Goal: Find specific page/section: Find specific page/section

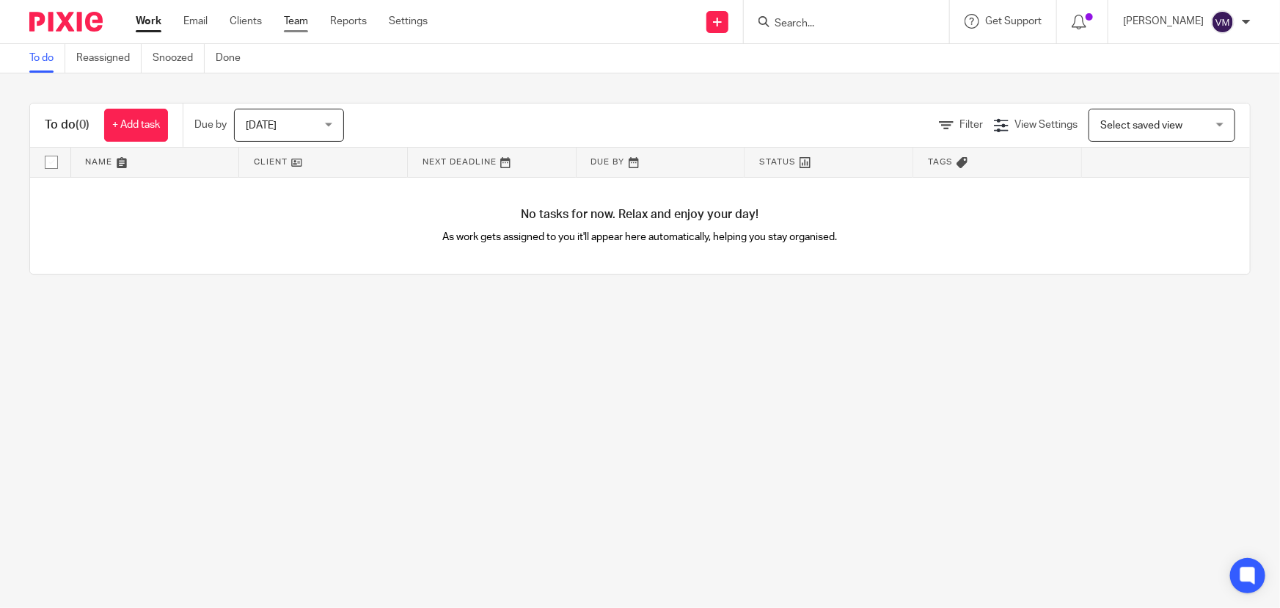
click at [304, 19] on link "Team" at bounding box center [296, 21] width 24 height 15
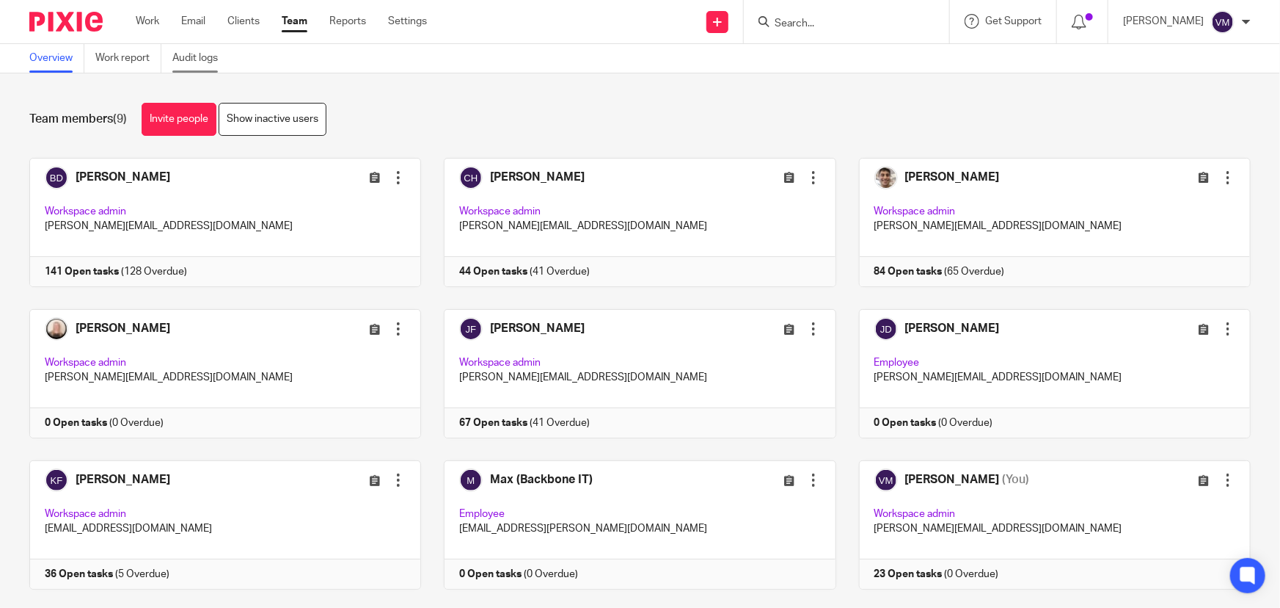
click at [191, 53] on link "Audit logs" at bounding box center [200, 58] width 57 height 29
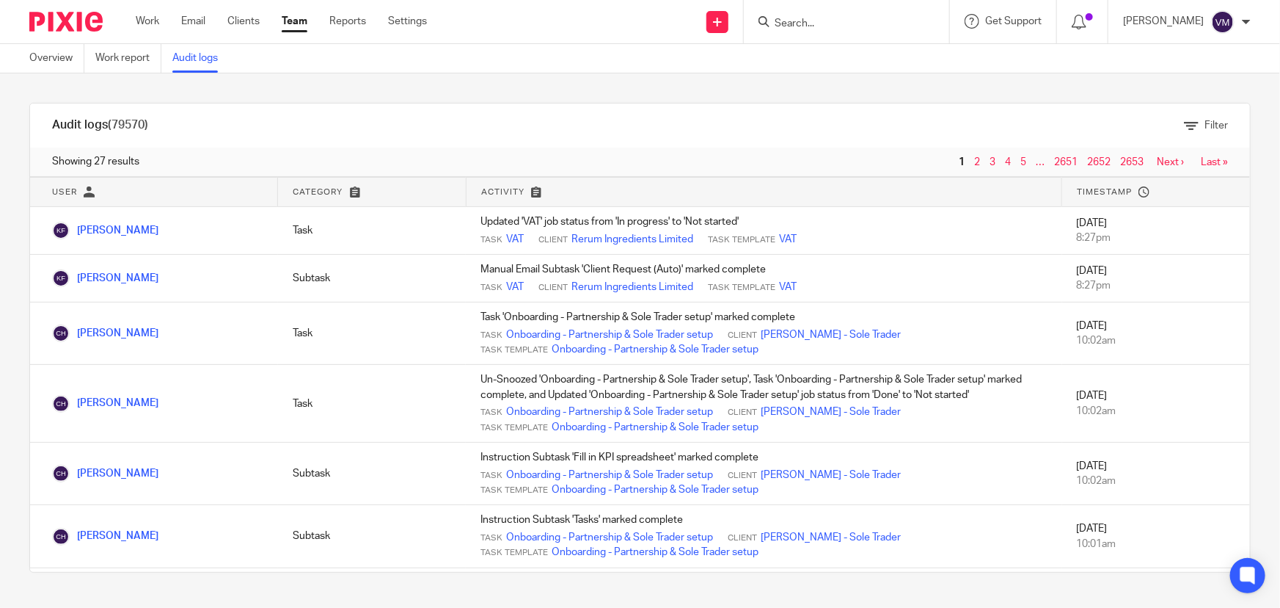
click at [302, 17] on link "Team" at bounding box center [295, 21] width 26 height 15
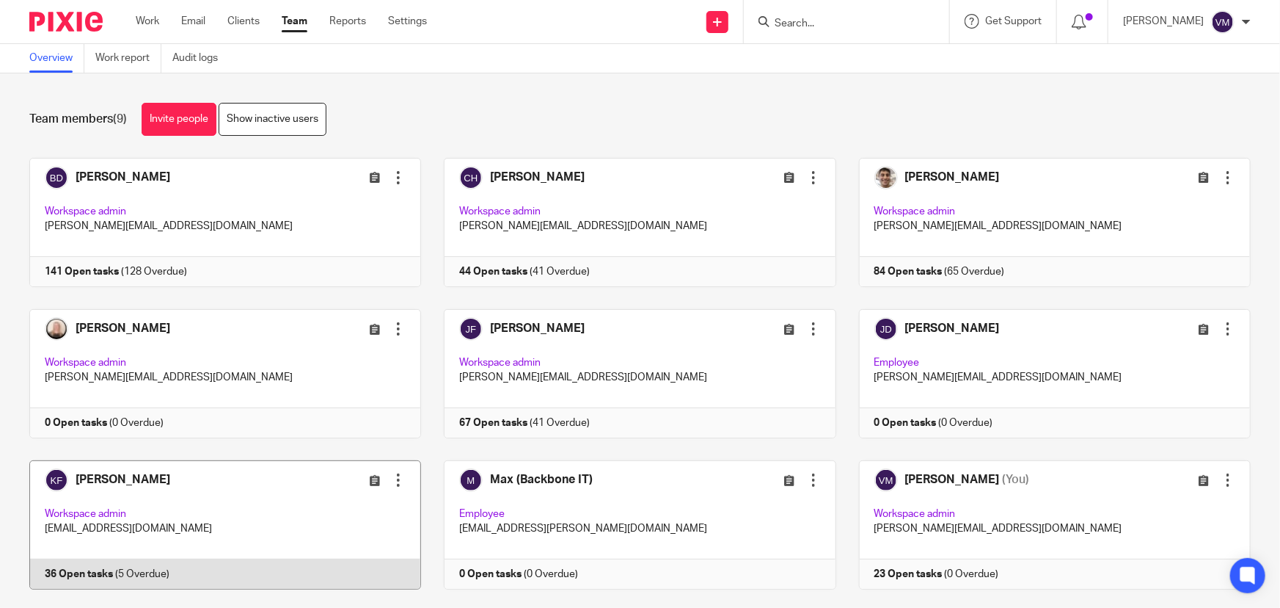
click at [232, 573] on link at bounding box center [214, 524] width 415 height 129
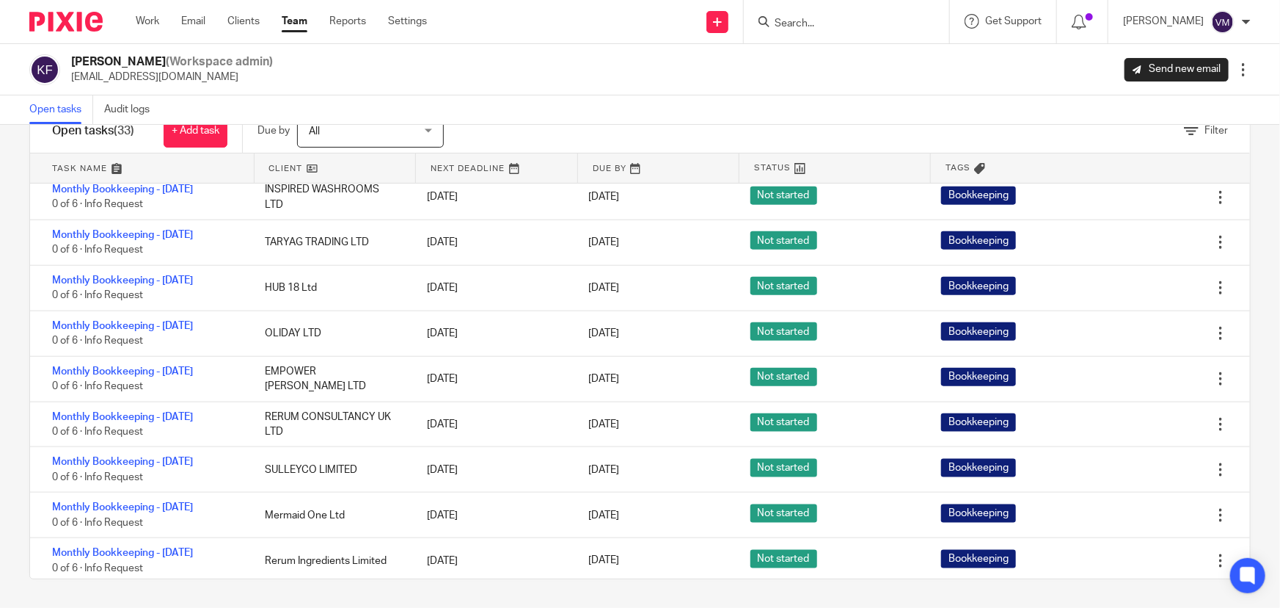
scroll to position [795, 0]
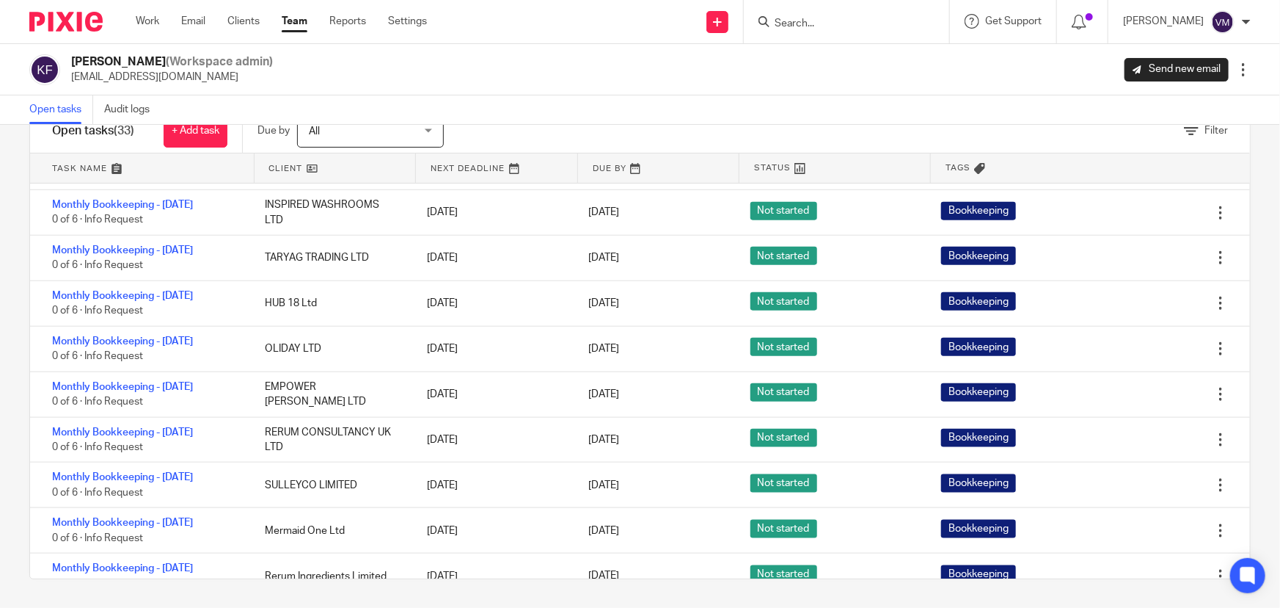
click at [297, 15] on link "Team" at bounding box center [295, 21] width 26 height 15
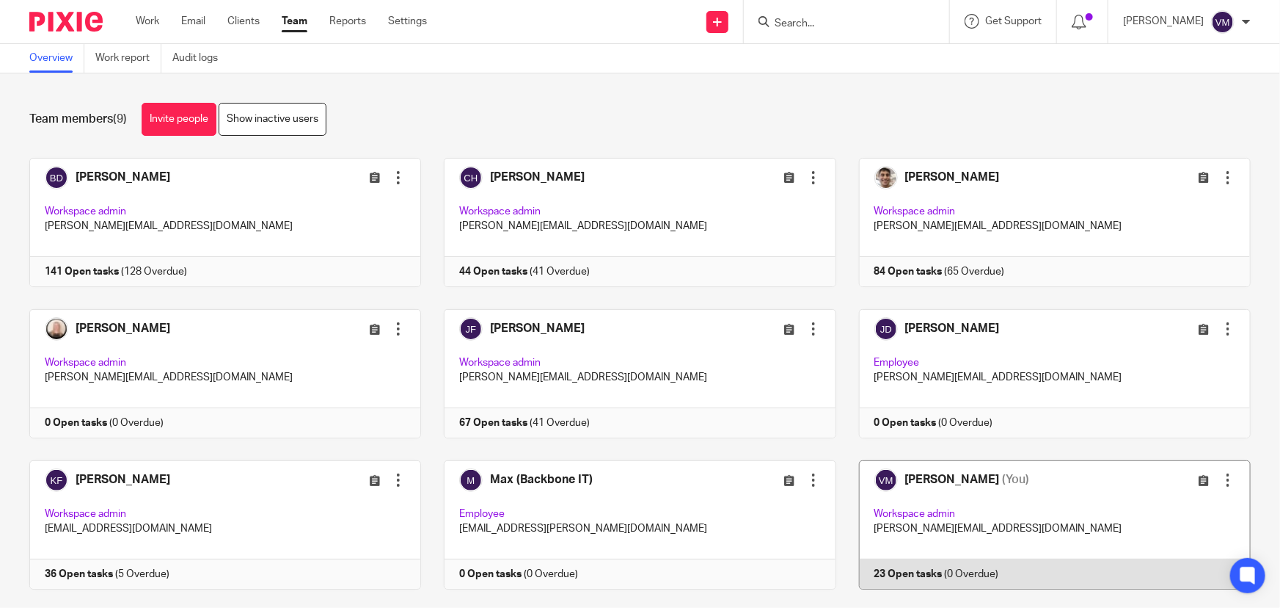
click at [961, 565] on link at bounding box center [1044, 524] width 415 height 129
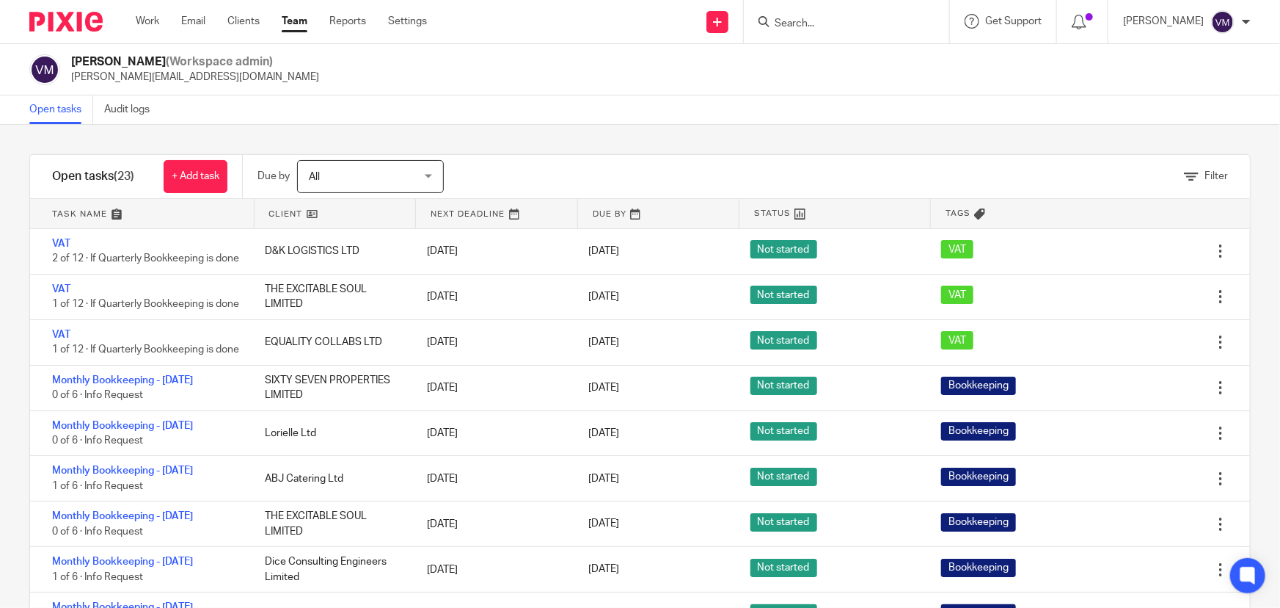
click at [870, 21] on input "Search" at bounding box center [839, 24] width 132 height 13
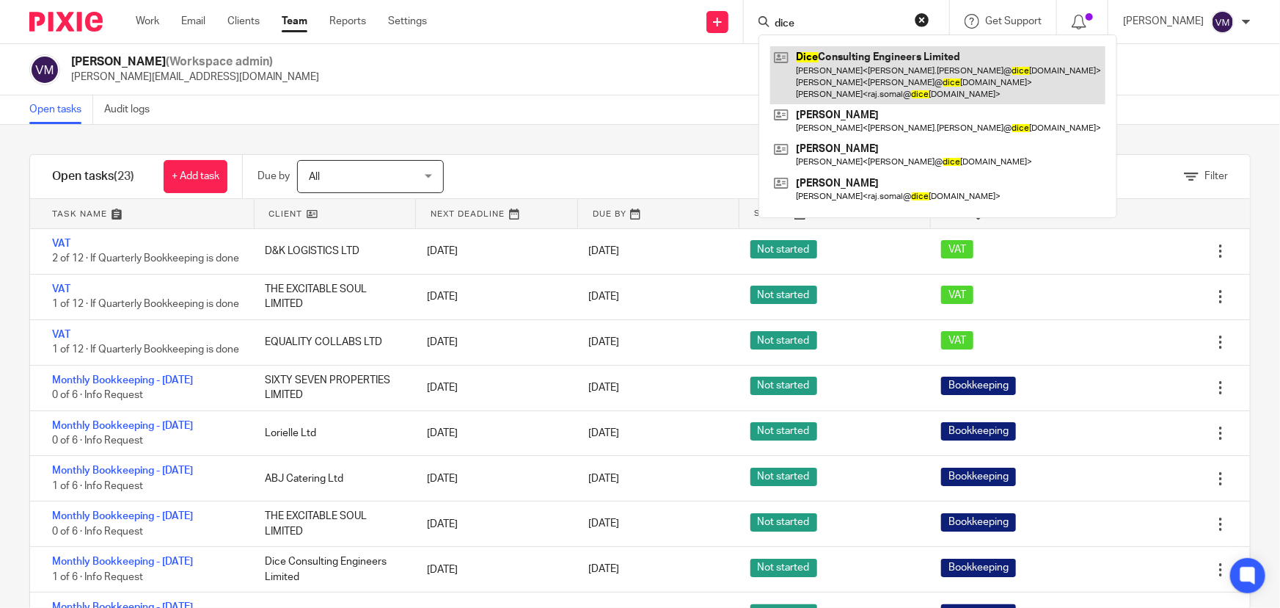
type input "dice"
click at [898, 61] on link at bounding box center [937, 75] width 335 height 58
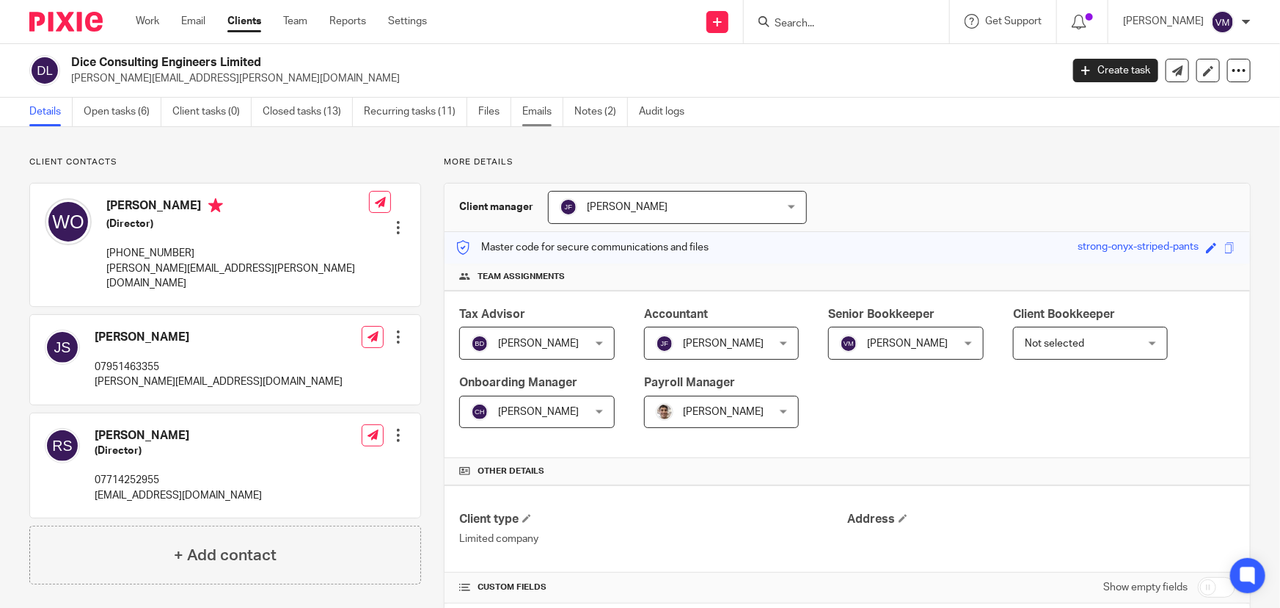
click at [536, 112] on link "Emails" at bounding box center [542, 112] width 41 height 29
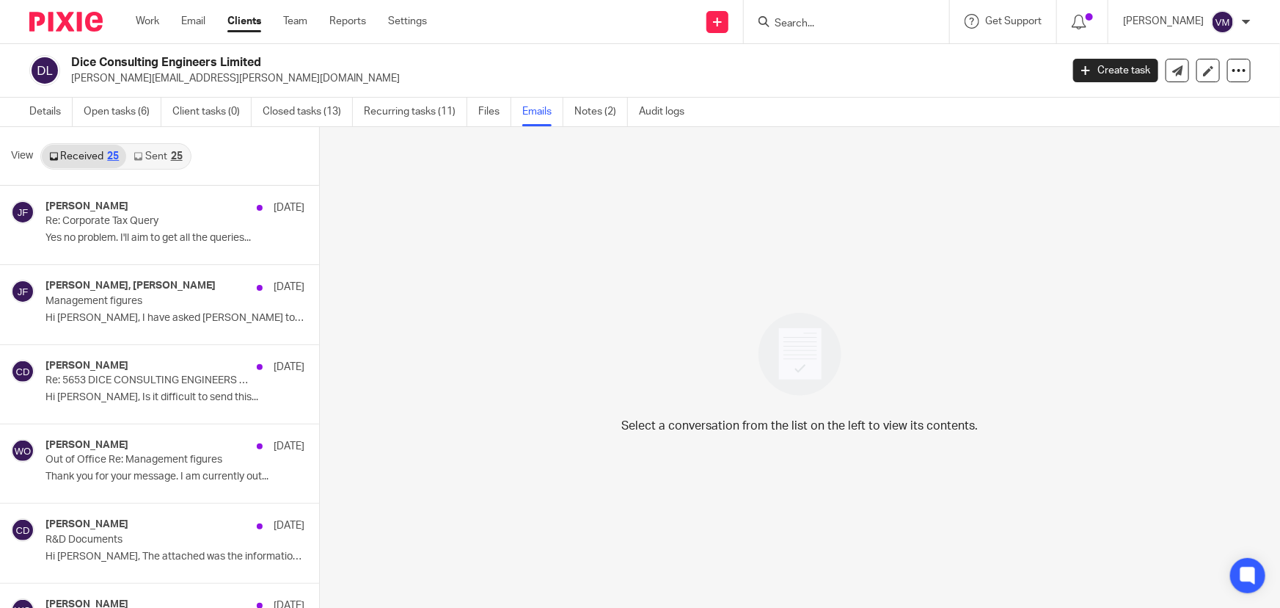
click at [153, 156] on link "Sent 25" at bounding box center [157, 156] width 63 height 23
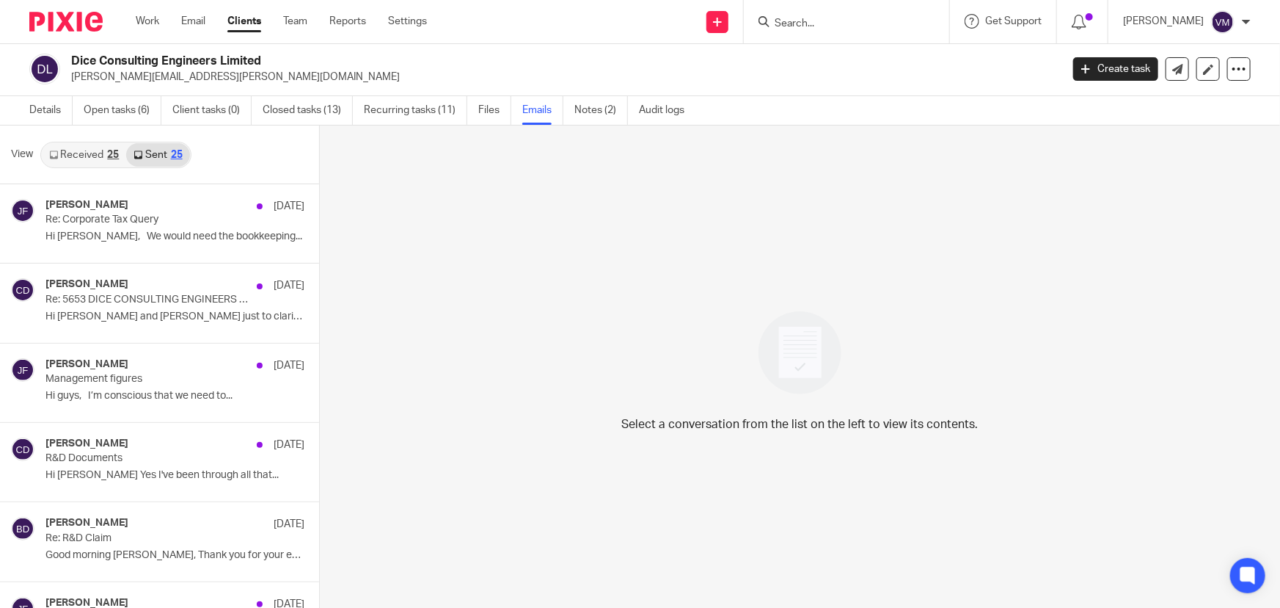
click at [815, 23] on input "Search" at bounding box center [839, 24] width 132 height 13
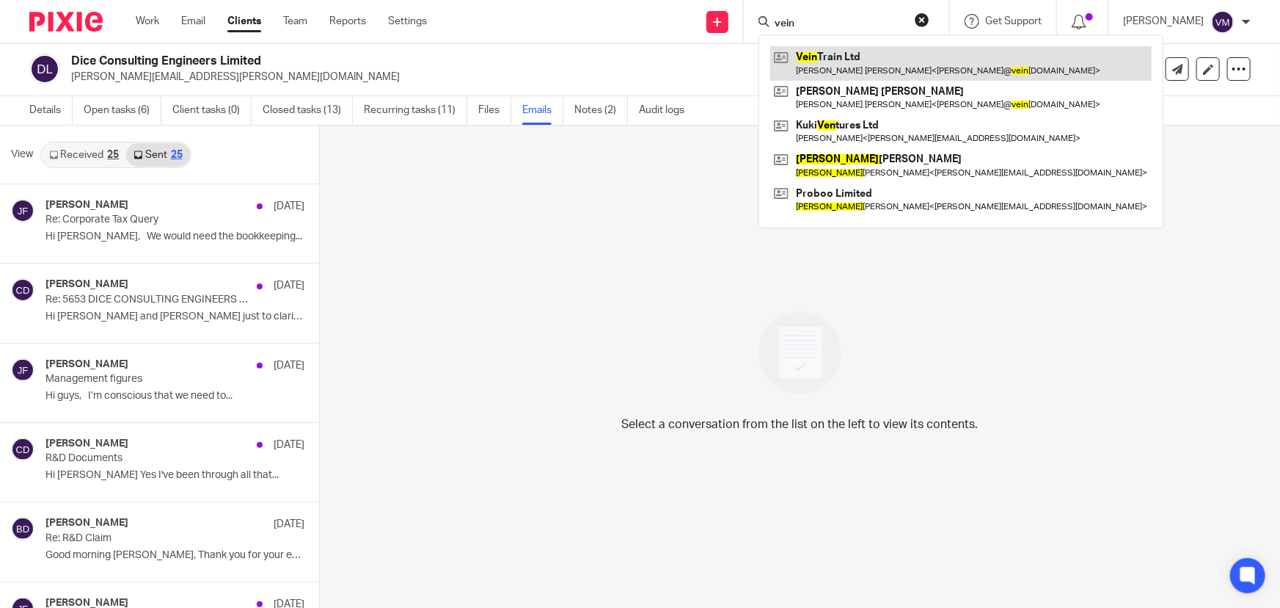
type input "vein"
click at [899, 66] on link at bounding box center [961, 63] width 382 height 34
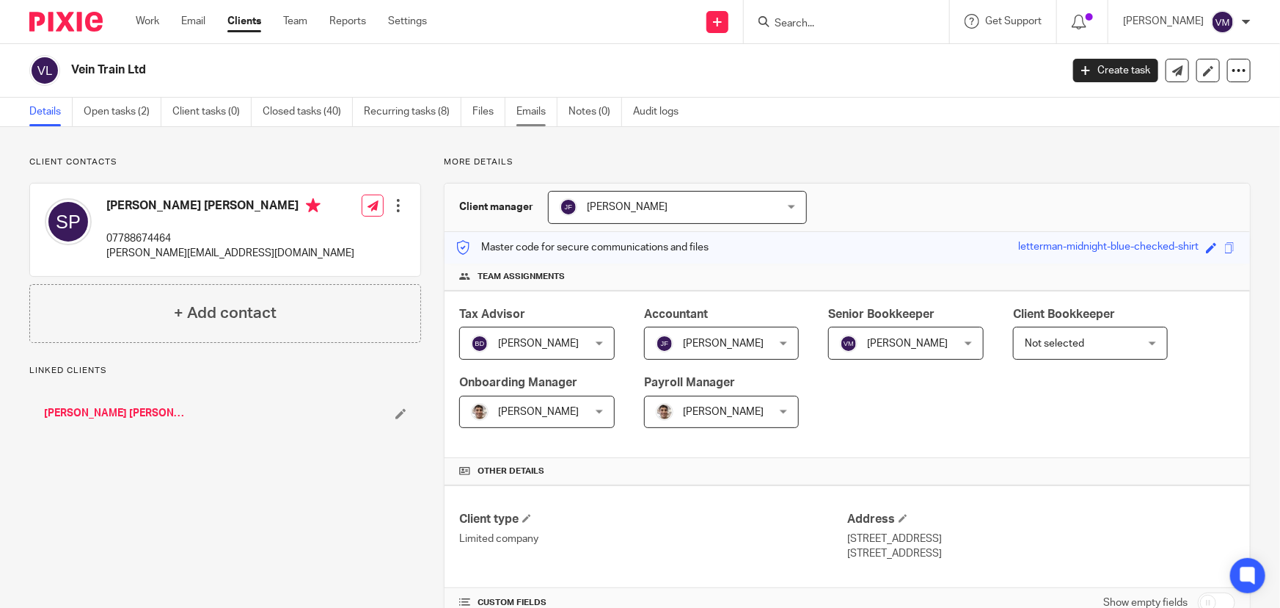
click at [530, 109] on link "Emails" at bounding box center [537, 112] width 41 height 29
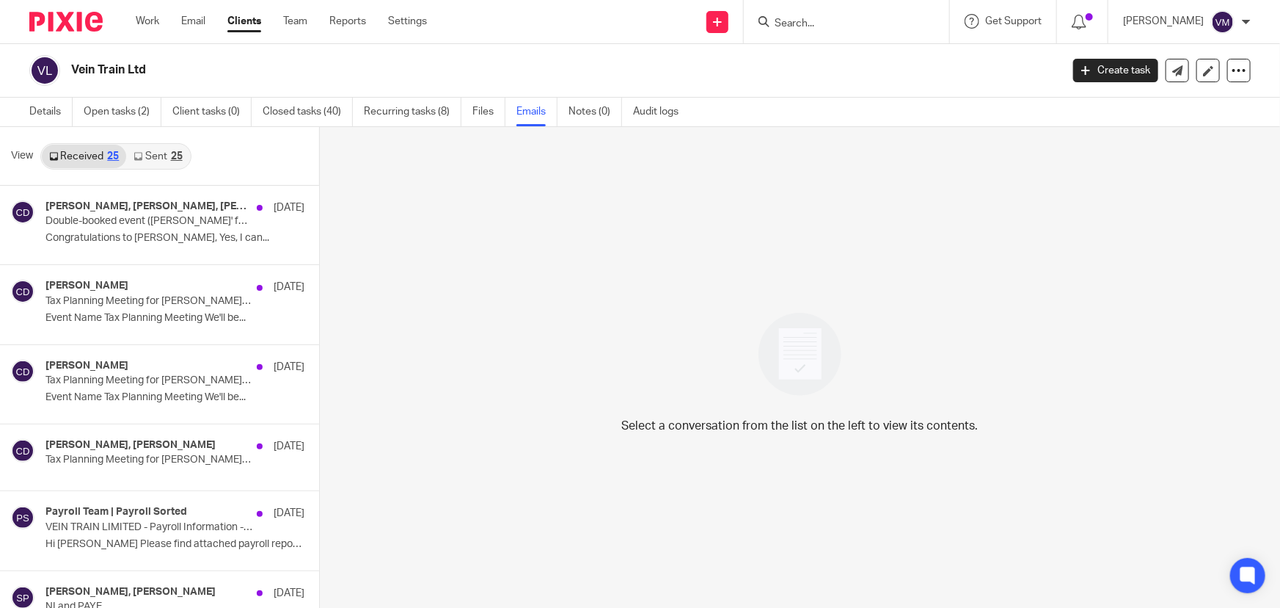
click at [156, 159] on link "Sent 25" at bounding box center [157, 156] width 63 height 23
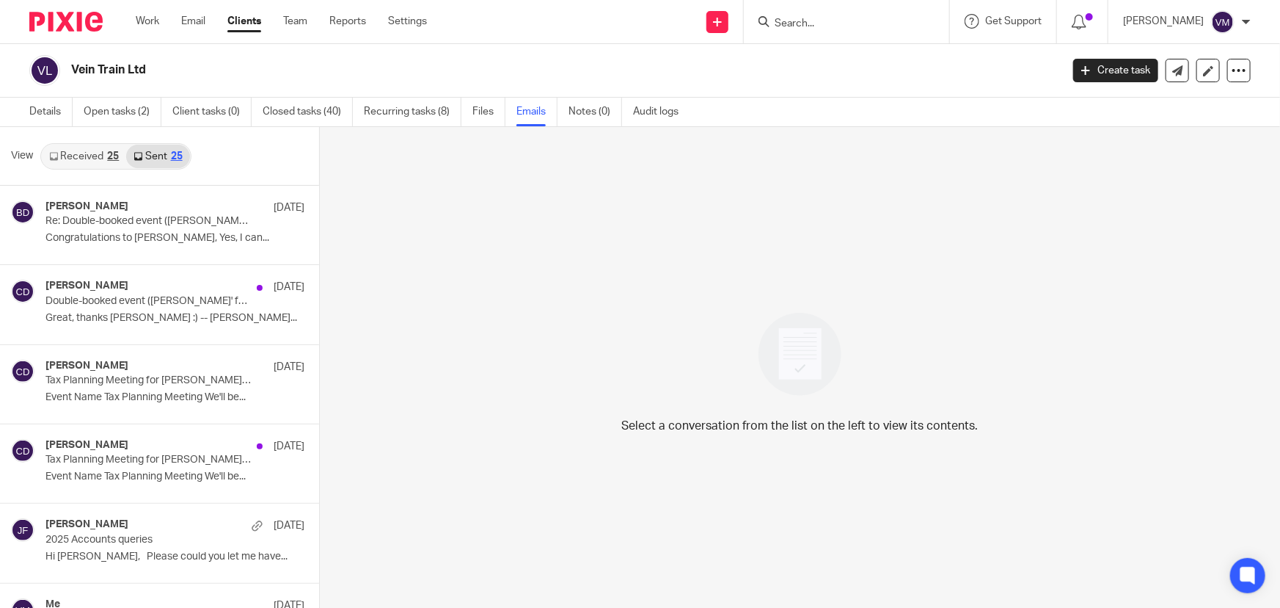
scroll to position [1, 0]
click at [115, 159] on div "25" at bounding box center [113, 155] width 12 height 10
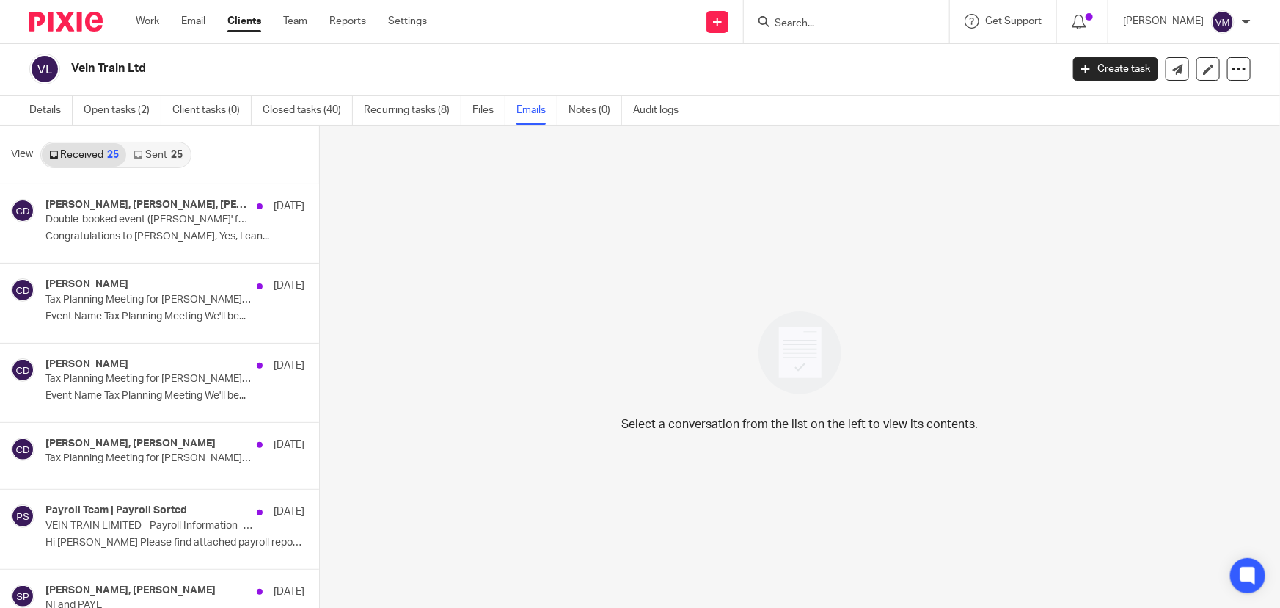
click at [144, 159] on link "Sent 25" at bounding box center [157, 154] width 63 height 23
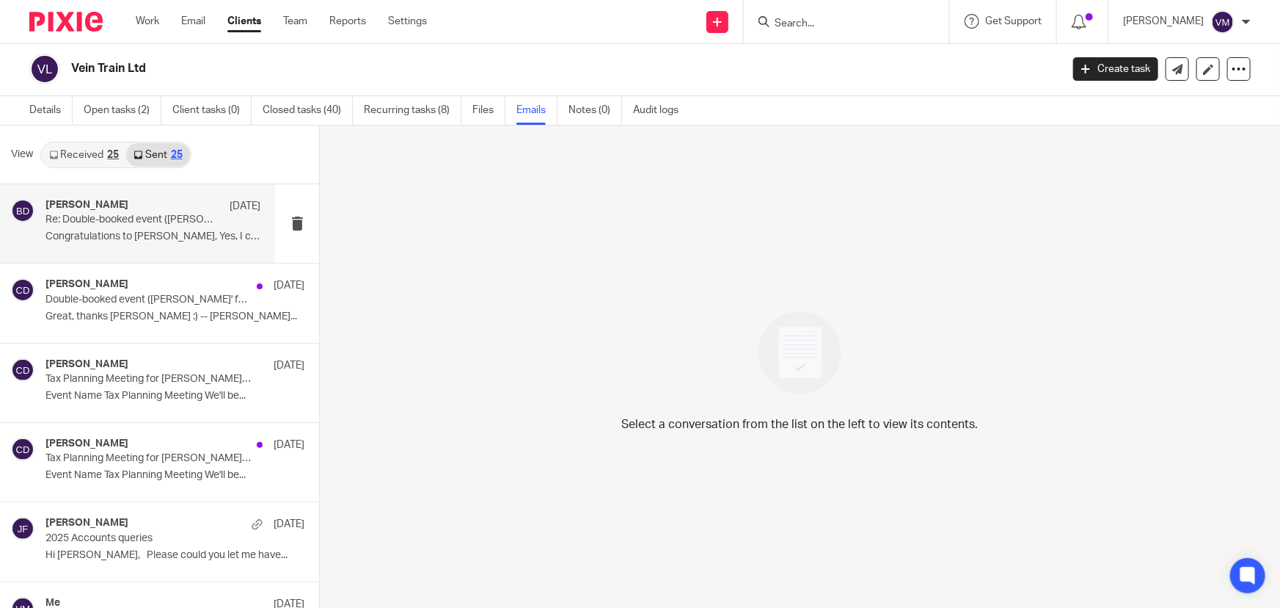
click at [134, 218] on p "Re: Double-booked event (Chris' fault)" at bounding box center [131, 220] width 172 height 12
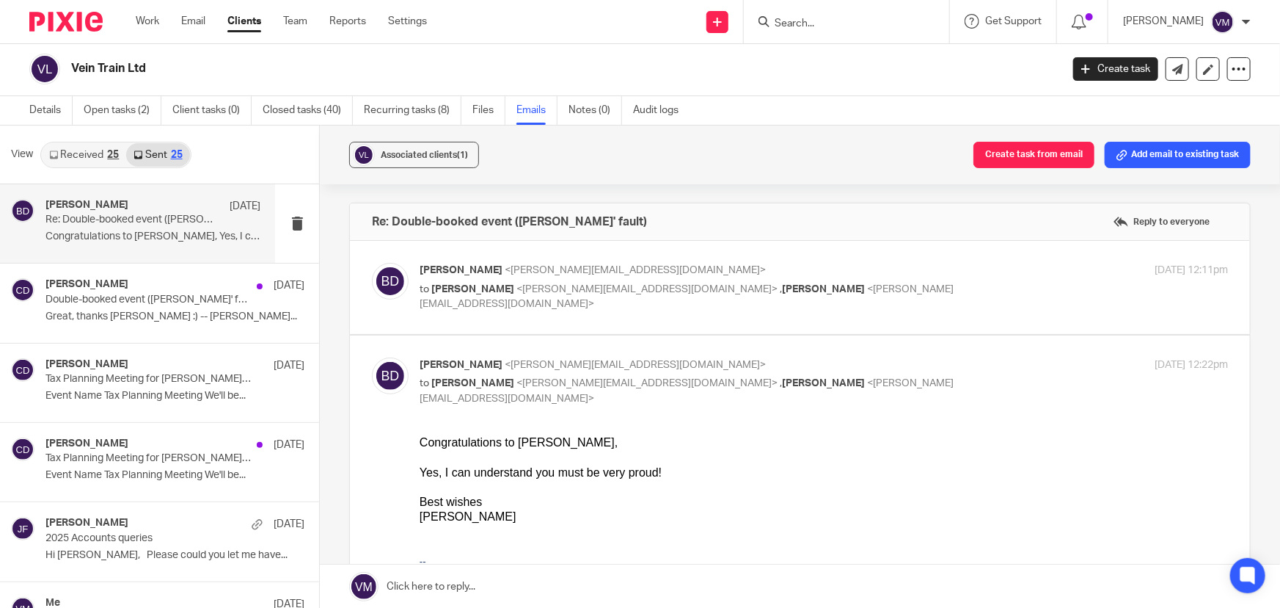
scroll to position [0, 0]
click at [969, 269] on div "21 Aug 2025 12:11pm" at bounding box center [1093, 270] width 269 height 15
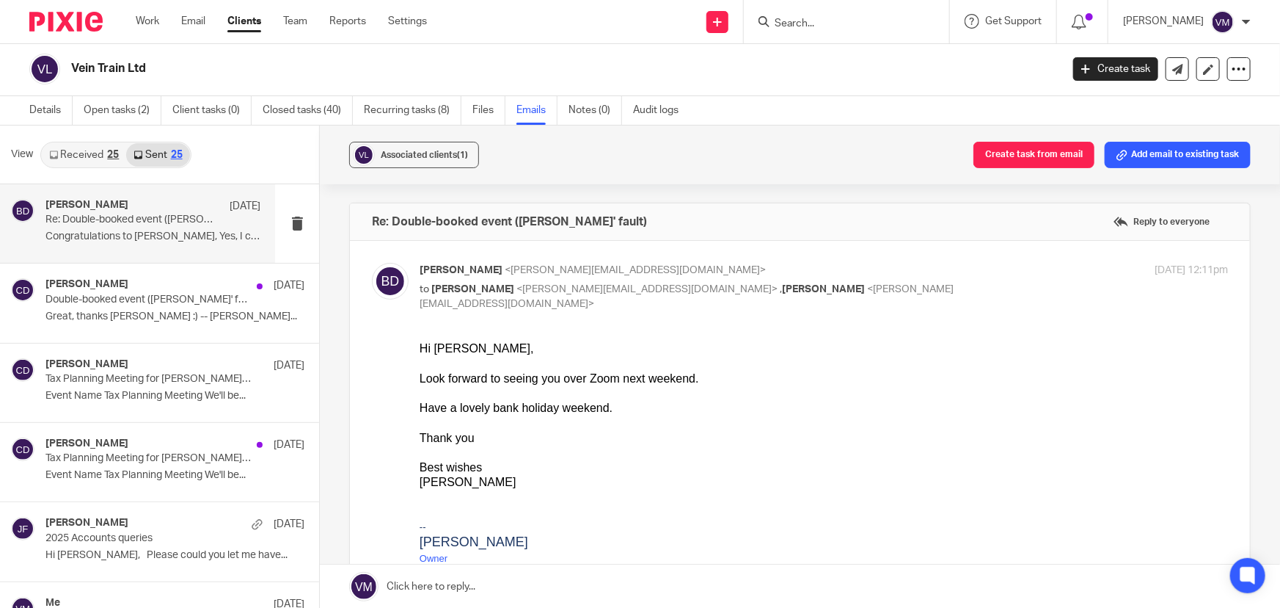
click at [969, 269] on div "21 Aug 2025 12:11pm" at bounding box center [1093, 270] width 269 height 15
checkbox input "false"
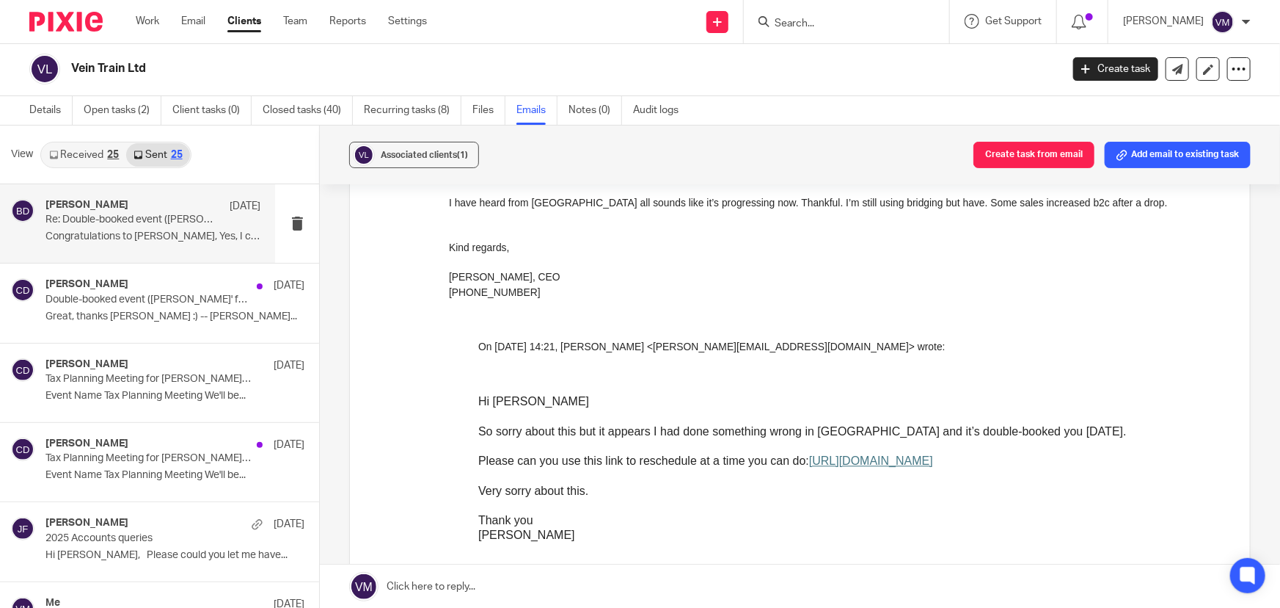
scroll to position [1534, 0]
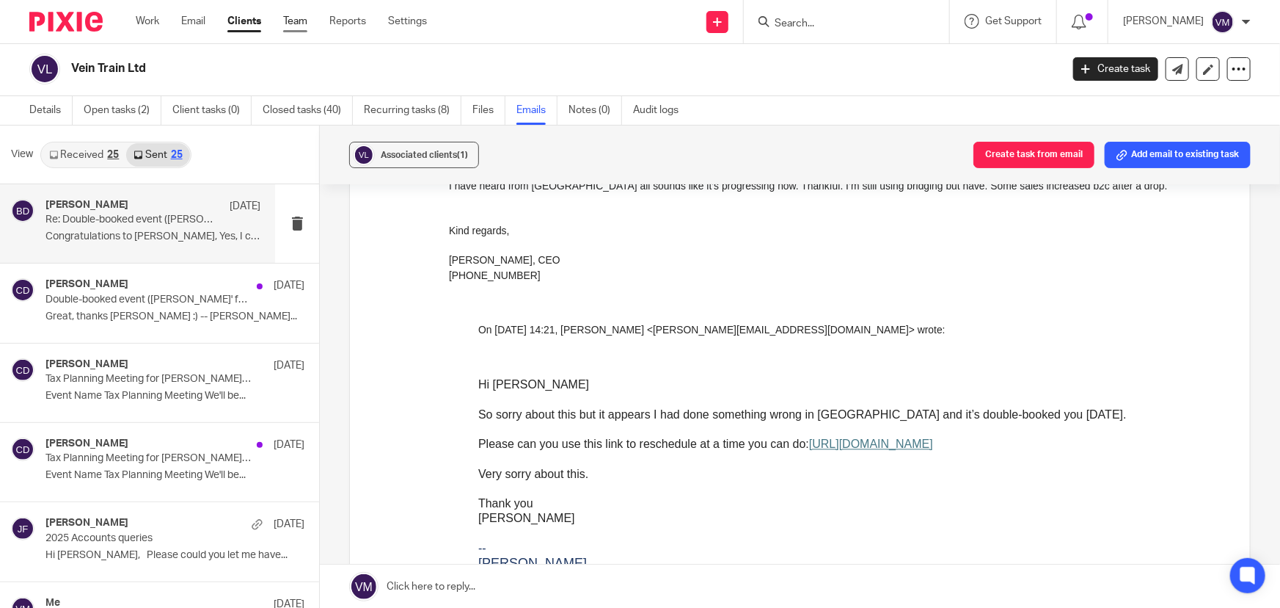
click at [301, 27] on link "Team" at bounding box center [295, 21] width 24 height 15
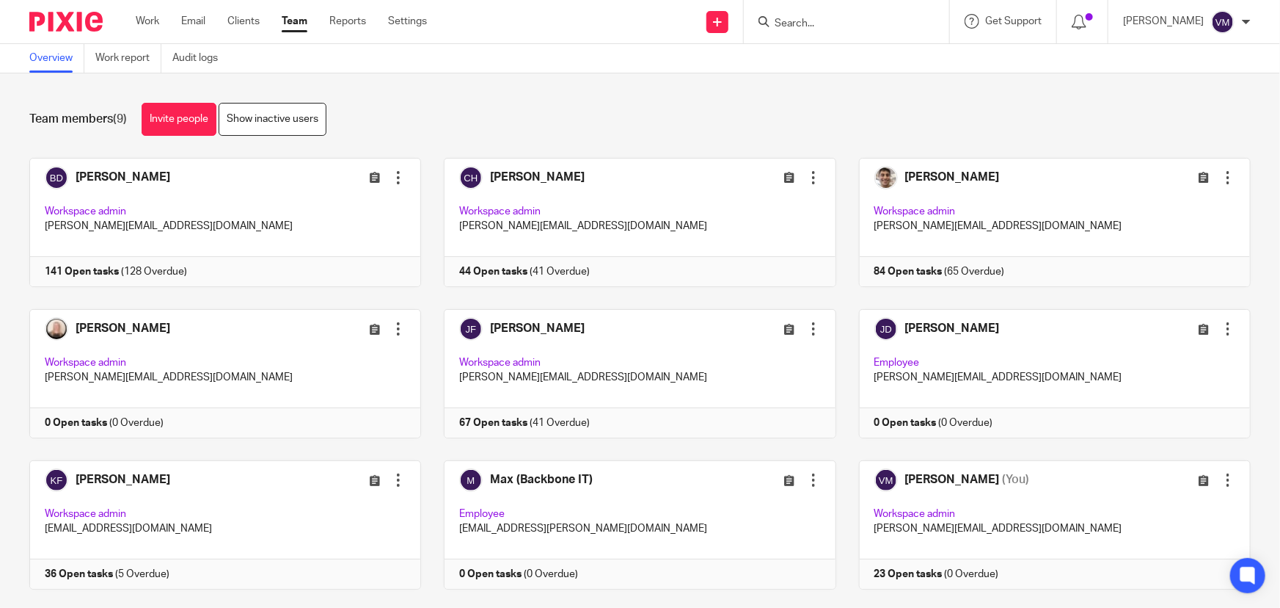
click at [814, 22] on input "Search" at bounding box center [839, 24] width 132 height 13
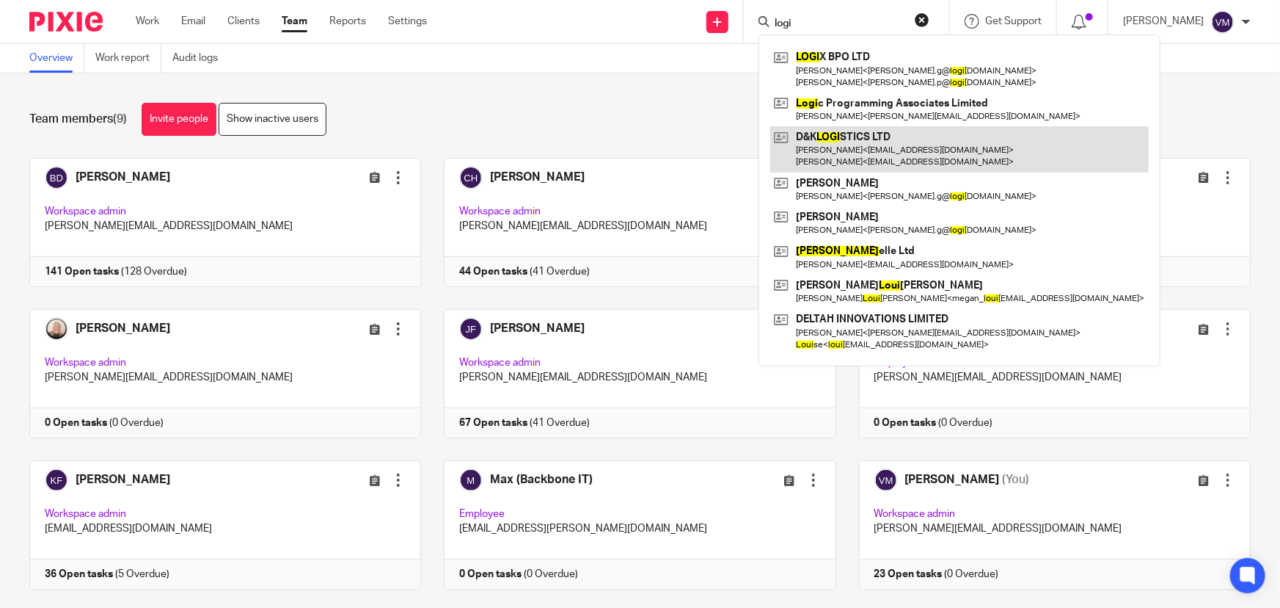
type input "logi"
click at [861, 148] on link at bounding box center [959, 148] width 379 height 45
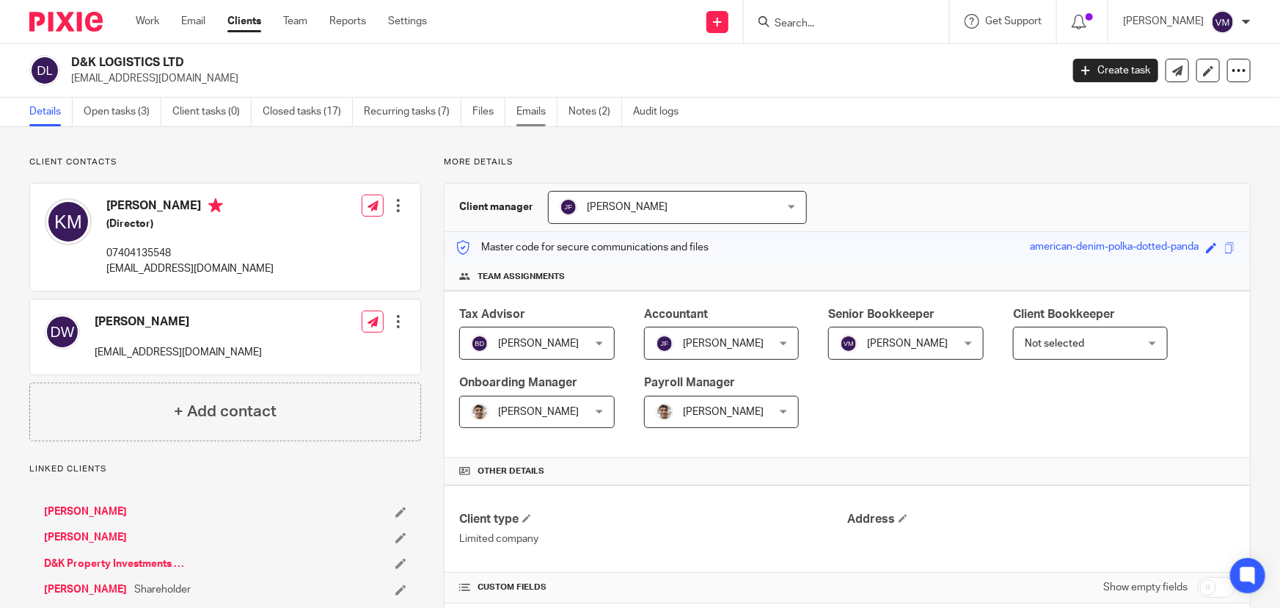
click at [538, 116] on link "Emails" at bounding box center [537, 112] width 41 height 29
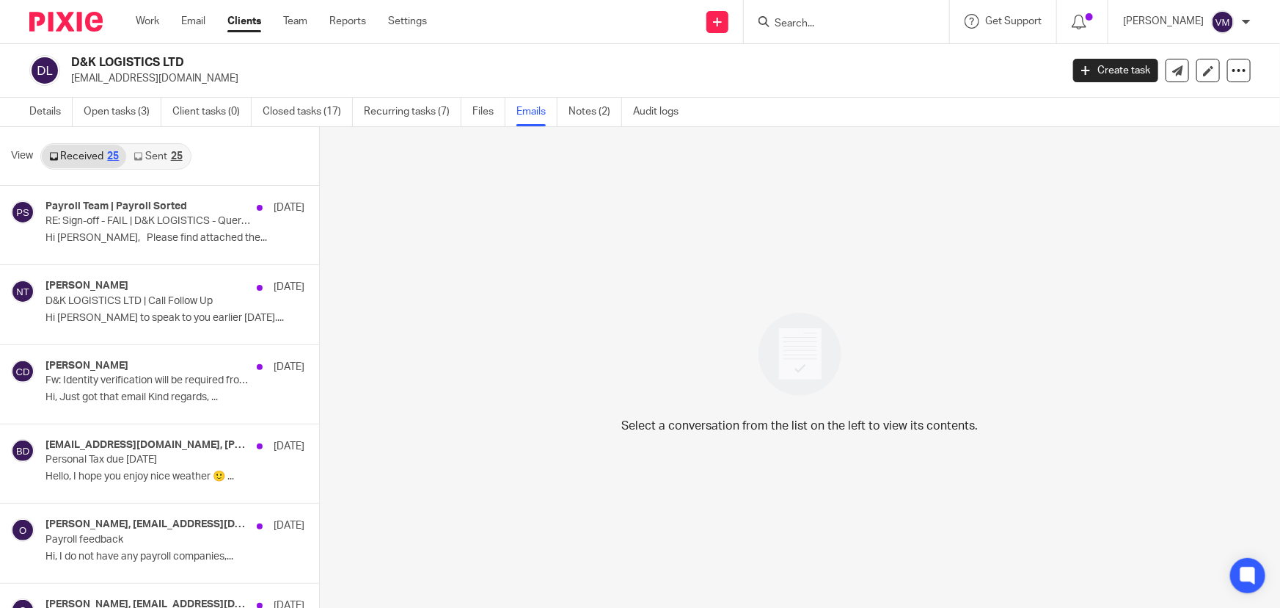
click at [161, 155] on link "Sent 25" at bounding box center [157, 156] width 63 height 23
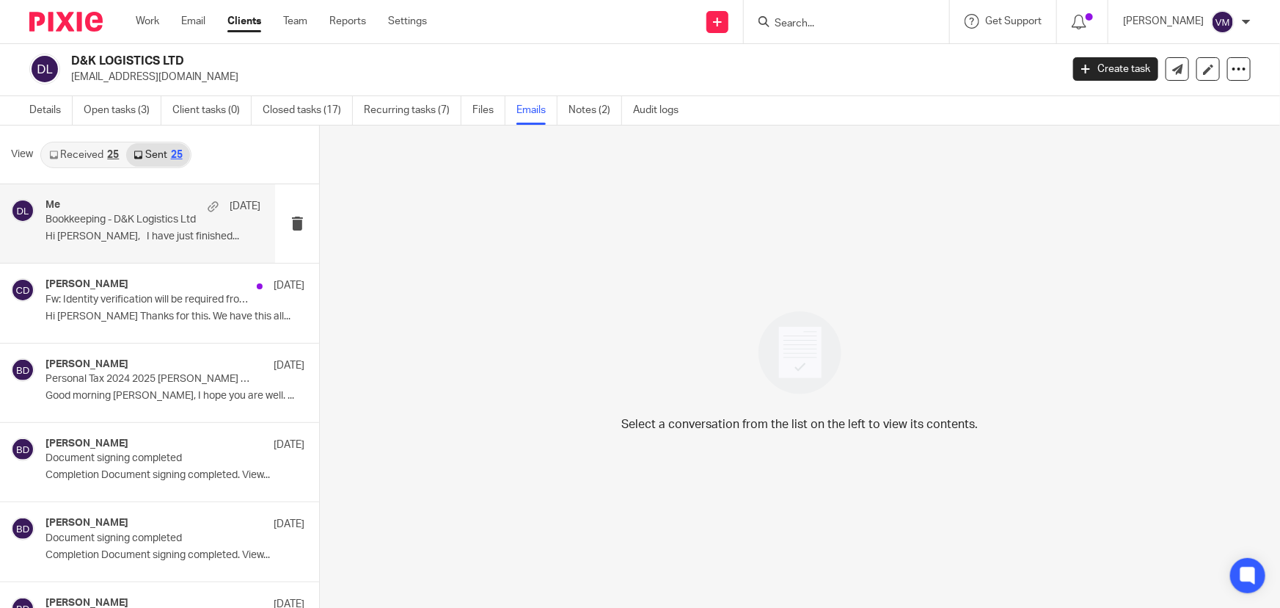
click at [142, 207] on div "Me 22 Aug" at bounding box center [152, 206] width 215 height 15
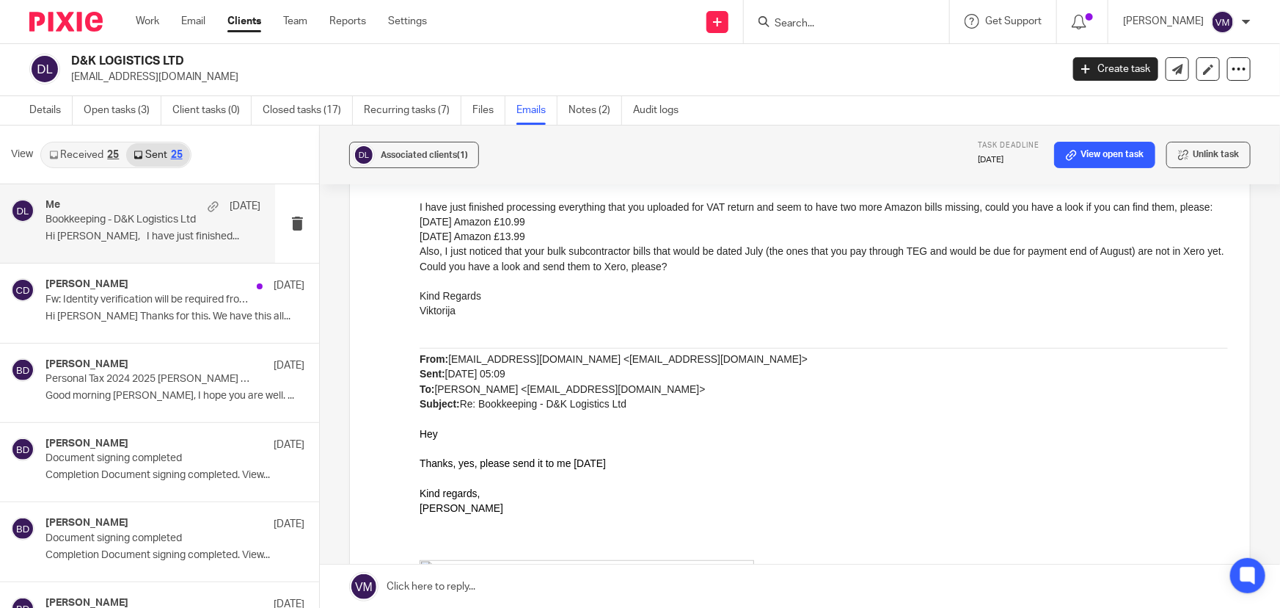
scroll to position [600, 0]
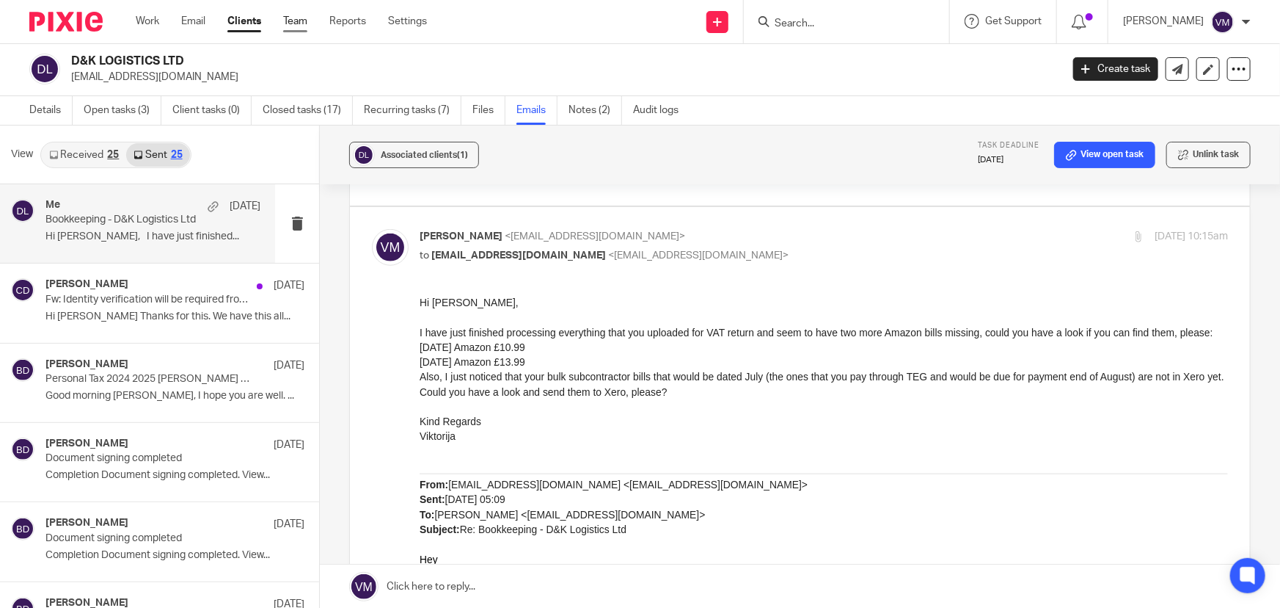
click at [287, 18] on link "Team" at bounding box center [295, 21] width 24 height 15
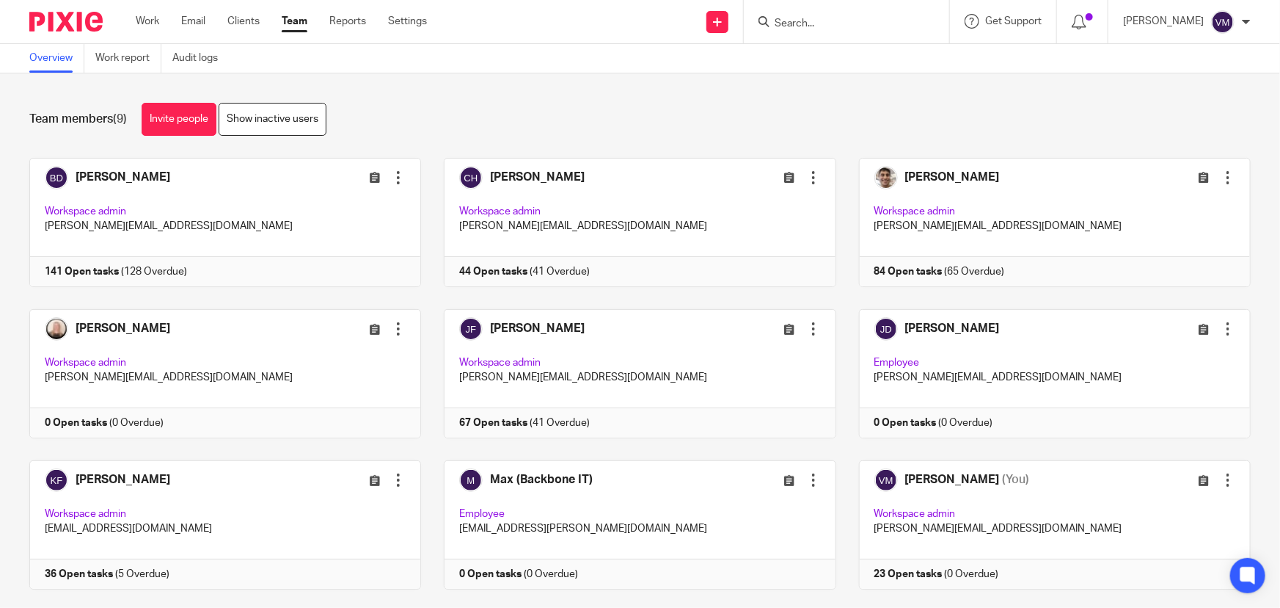
click at [811, 25] on input "Search" at bounding box center [839, 24] width 132 height 13
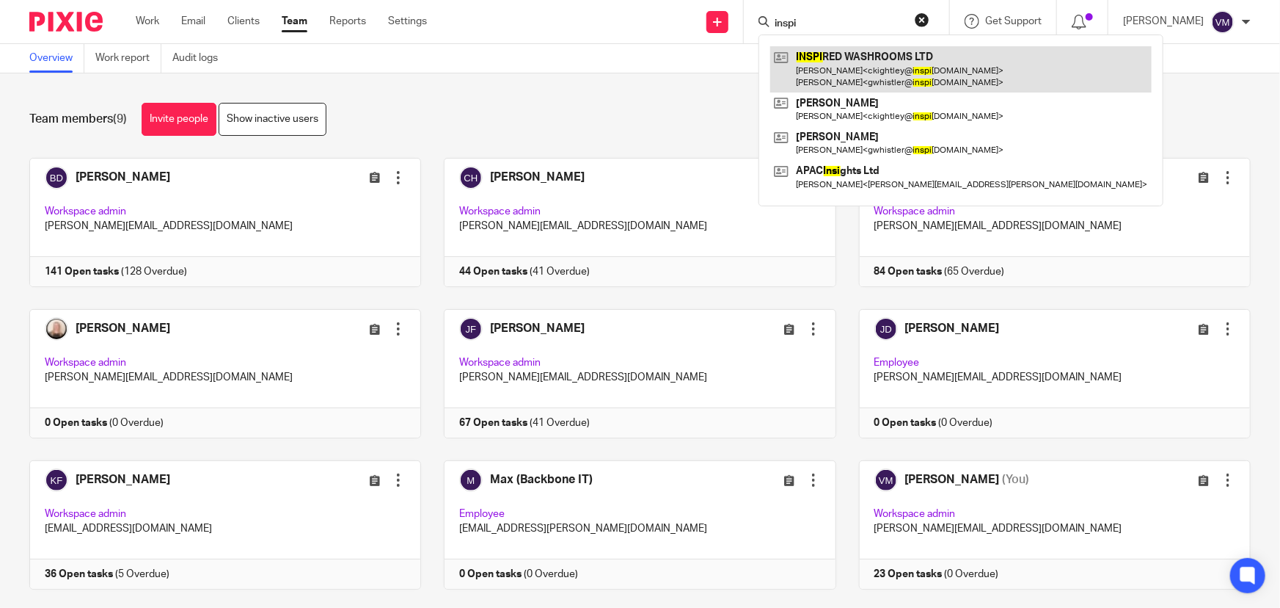
type input "inspi"
click at [839, 63] on link at bounding box center [961, 68] width 382 height 45
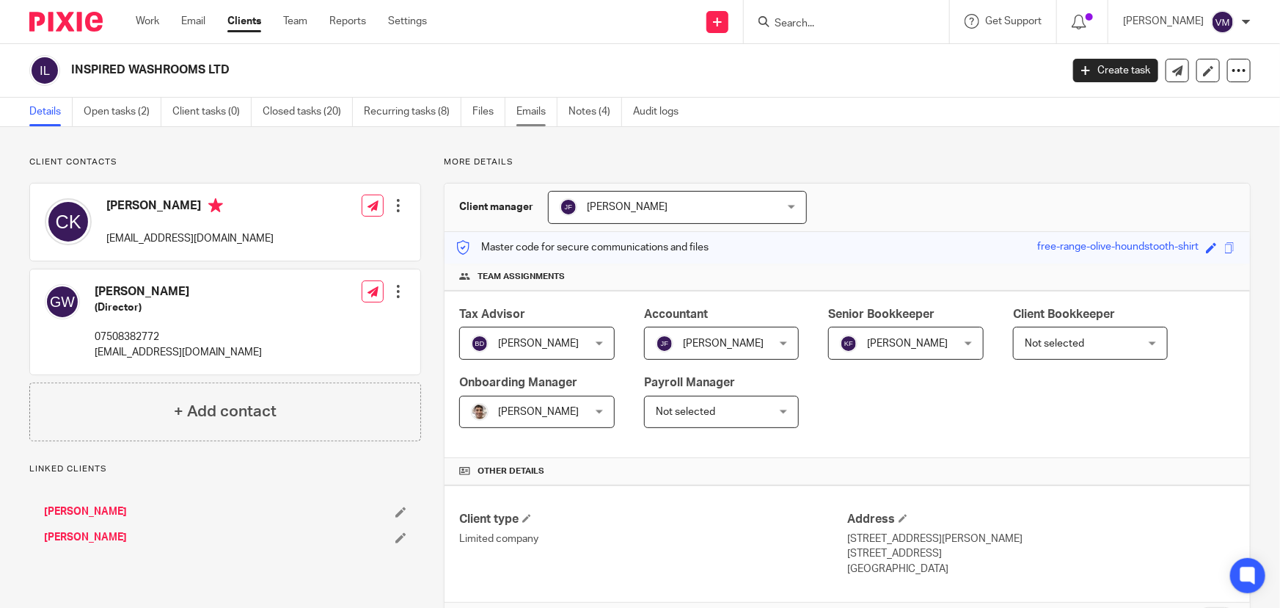
click at [542, 115] on link "Emails" at bounding box center [537, 112] width 41 height 29
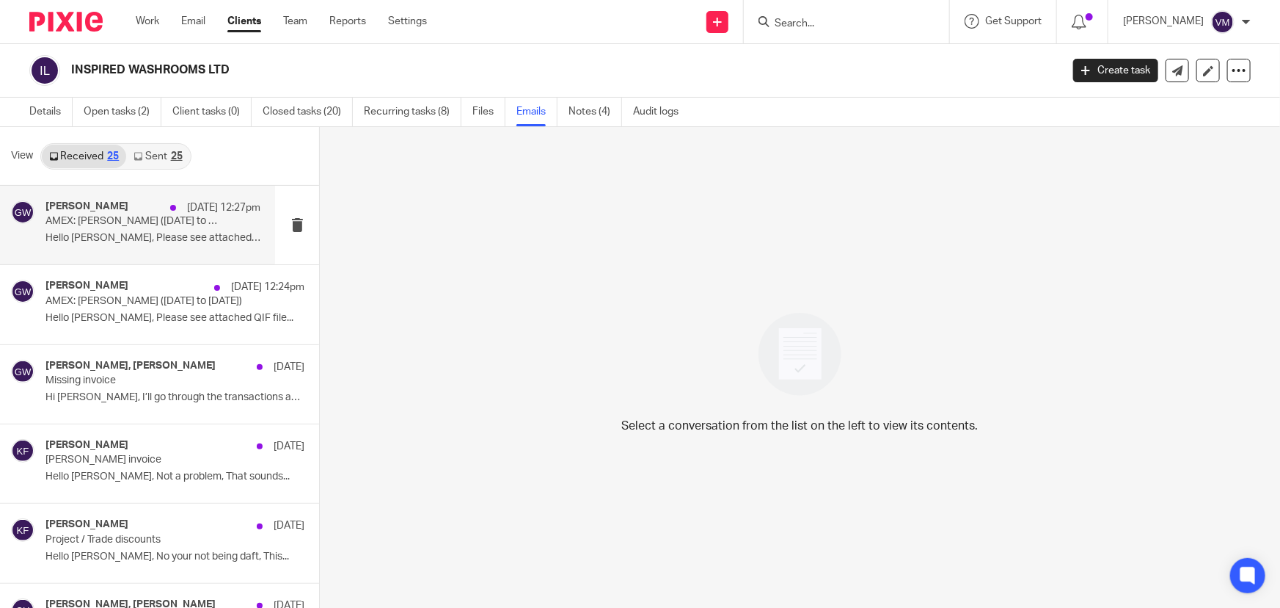
scroll to position [66, 0]
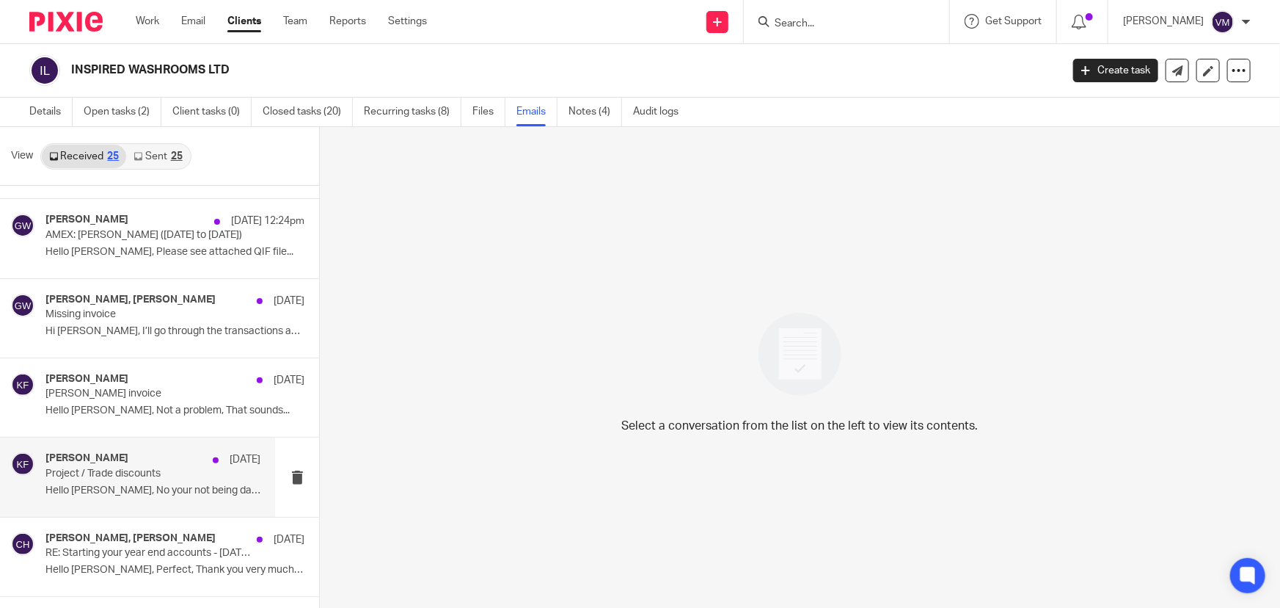
click at [97, 475] on p "Project / Trade discounts" at bounding box center [131, 473] width 172 height 12
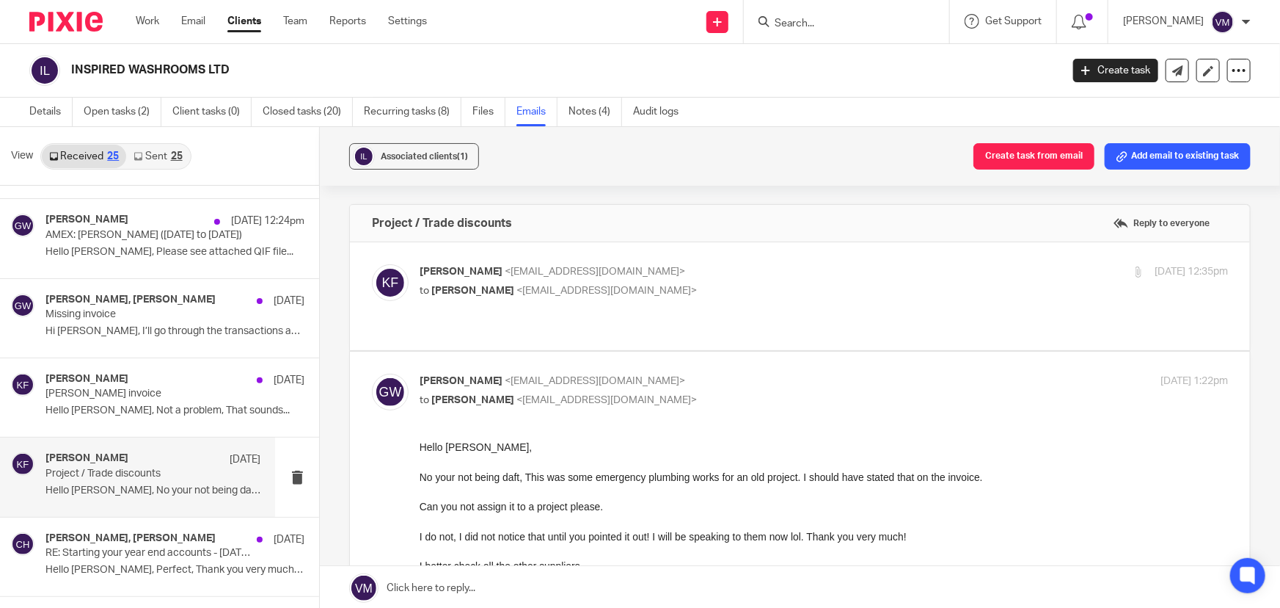
scroll to position [0, 0]
click at [806, 279] on div "[PERSON_NAME] <[EMAIL_ADDRESS][DOMAIN_NAME]> to [PERSON_NAME] <[EMAIL_ADDRESS][…" at bounding box center [689, 281] width 539 height 34
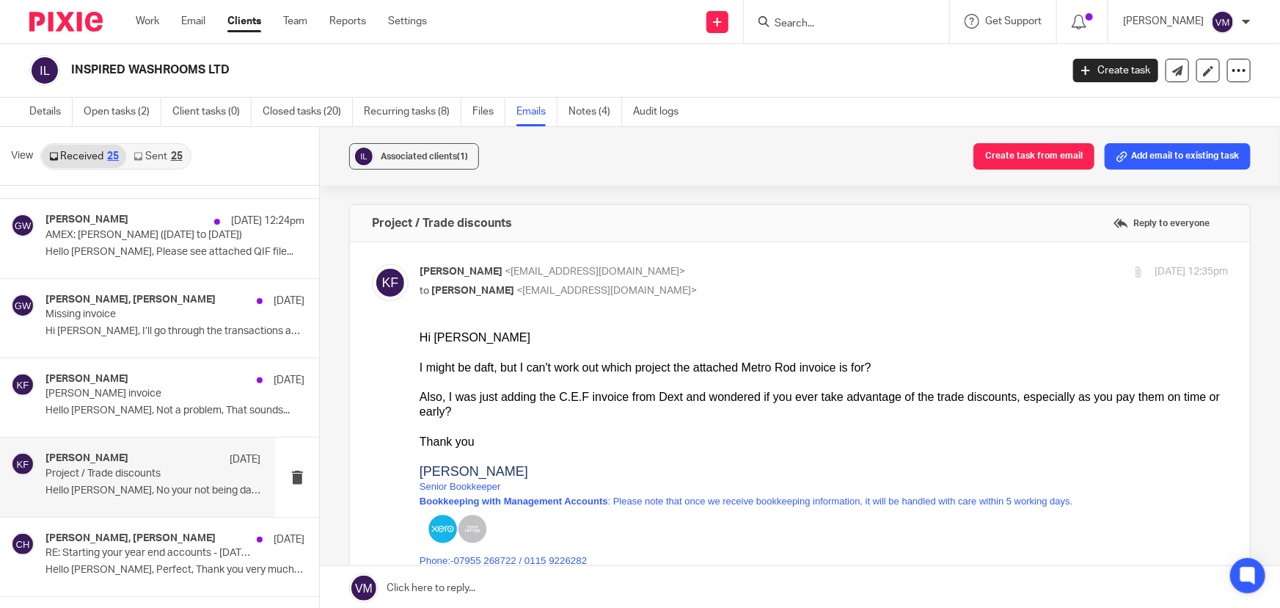
click at [796, 255] on label at bounding box center [800, 558] width 900 height 632
click at [372, 263] on input "checkbox" at bounding box center [371, 263] width 1 height 1
checkbox input "false"
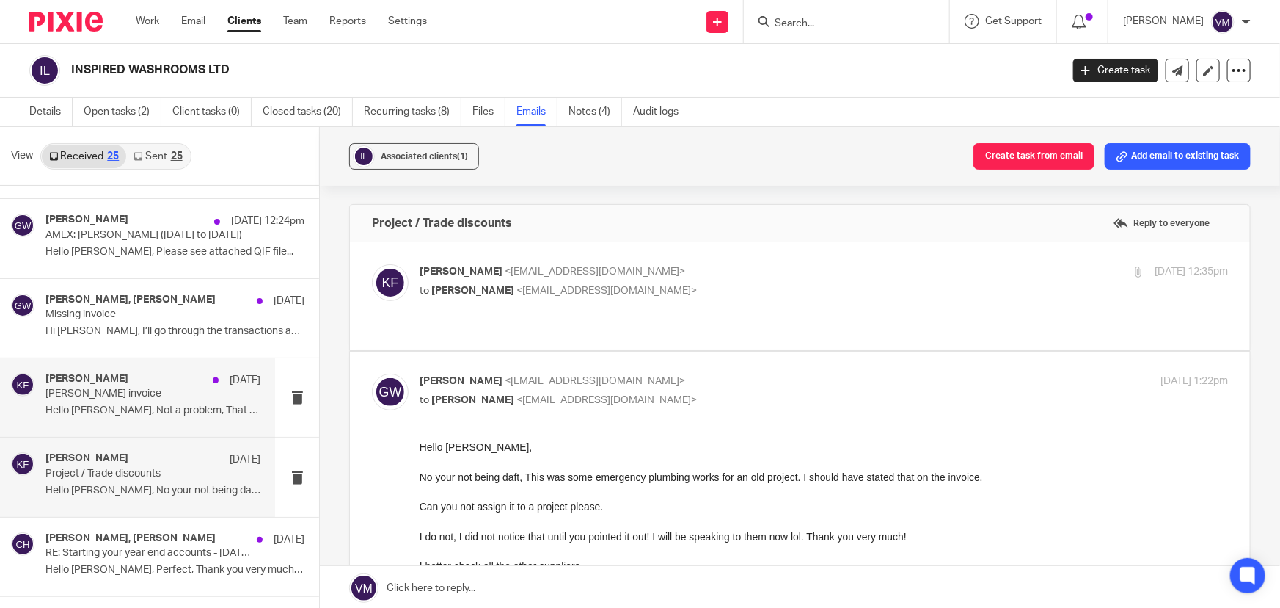
click at [137, 384] on div "Kirsty Flowerdew 22 Aug" at bounding box center [152, 380] width 215 height 15
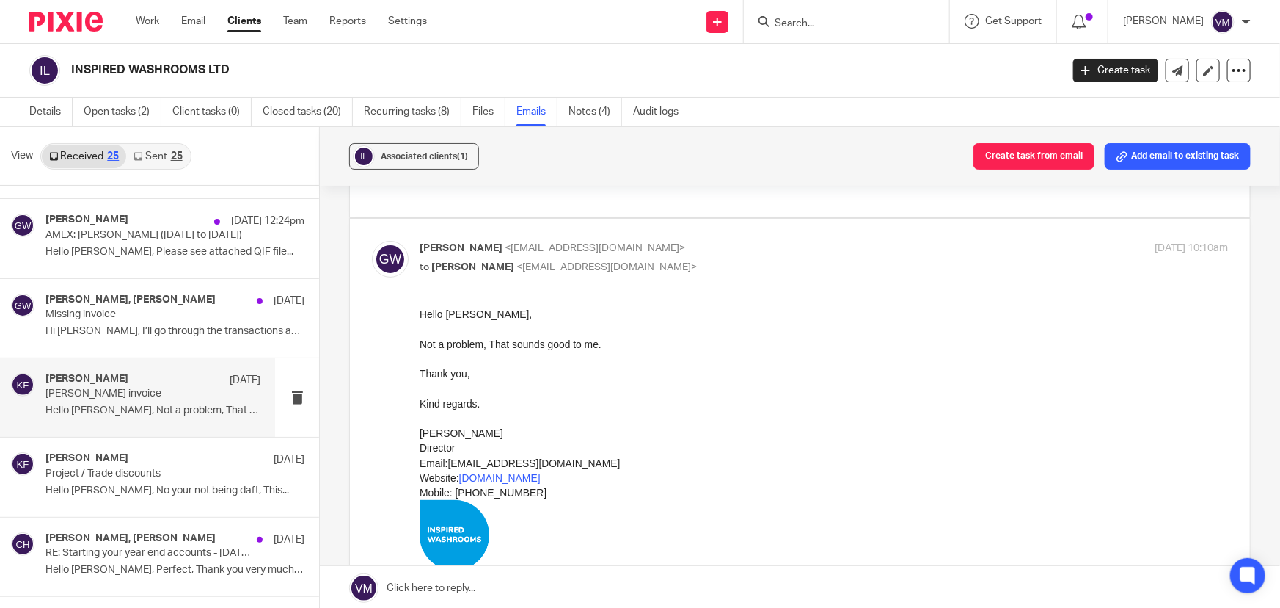
scroll to position [66, 0]
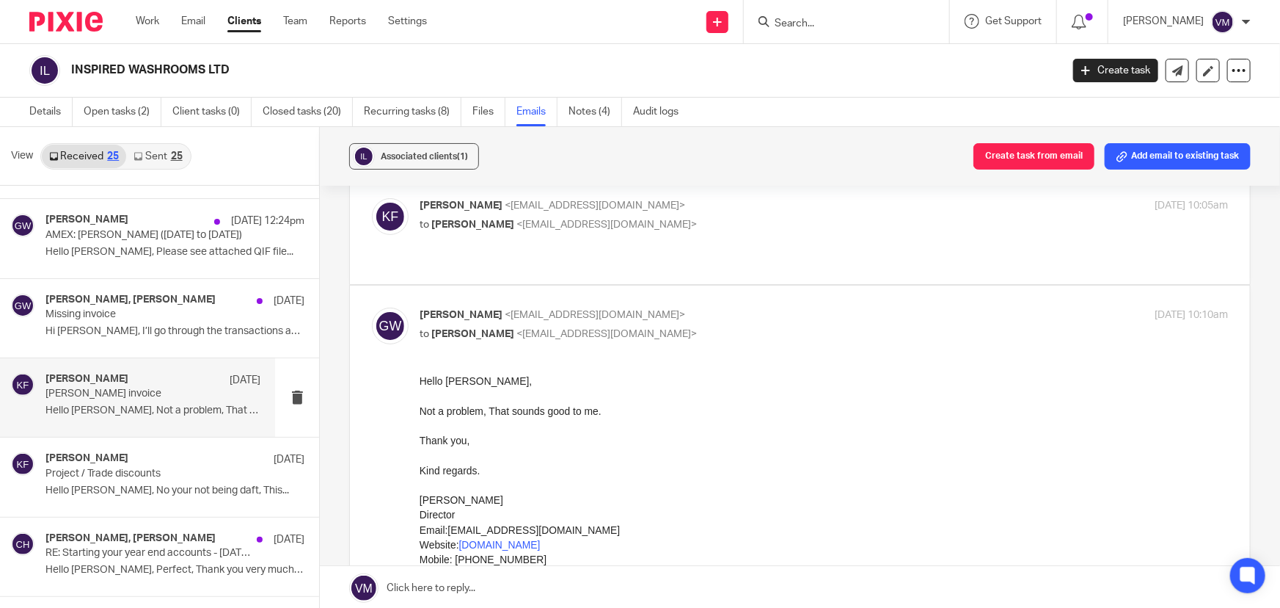
click at [790, 252] on div "Kirsty Flowerdew <kirsty@archimediaaccounts.co.uk> to Glenn Whistler <gwhistler…" at bounding box center [800, 230] width 856 height 64
click at [794, 229] on p "to Glenn Whistler <gwhistler@inspiredwashrooms.co.uk>" at bounding box center [689, 224] width 539 height 15
checkbox input "true"
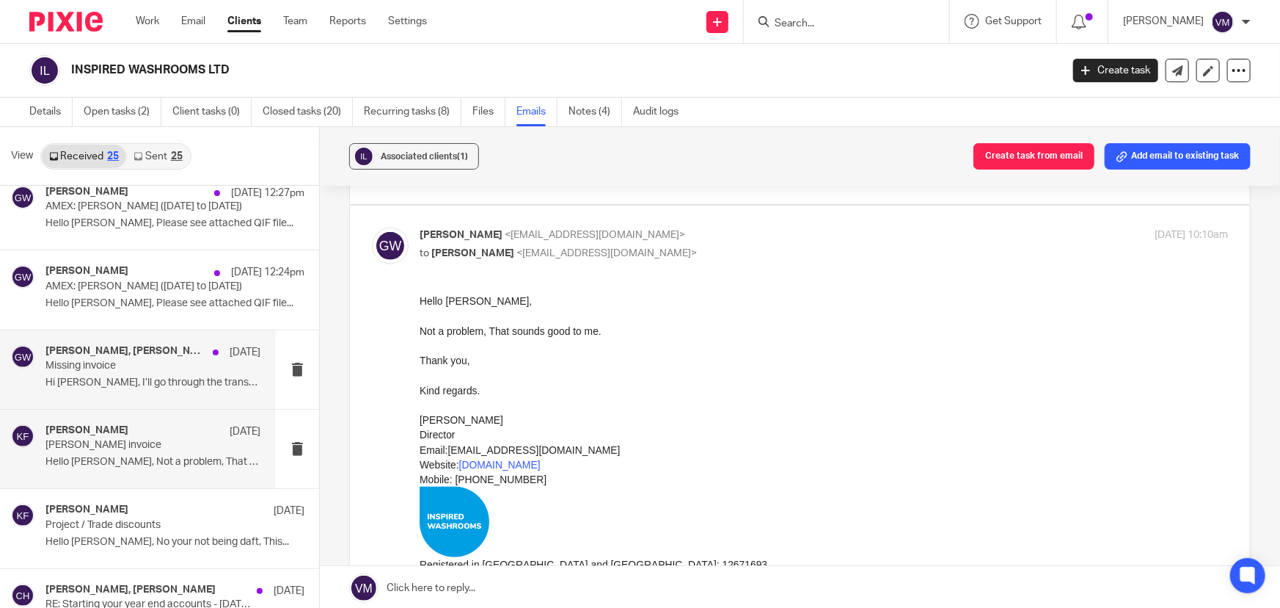
scroll to position [0, 0]
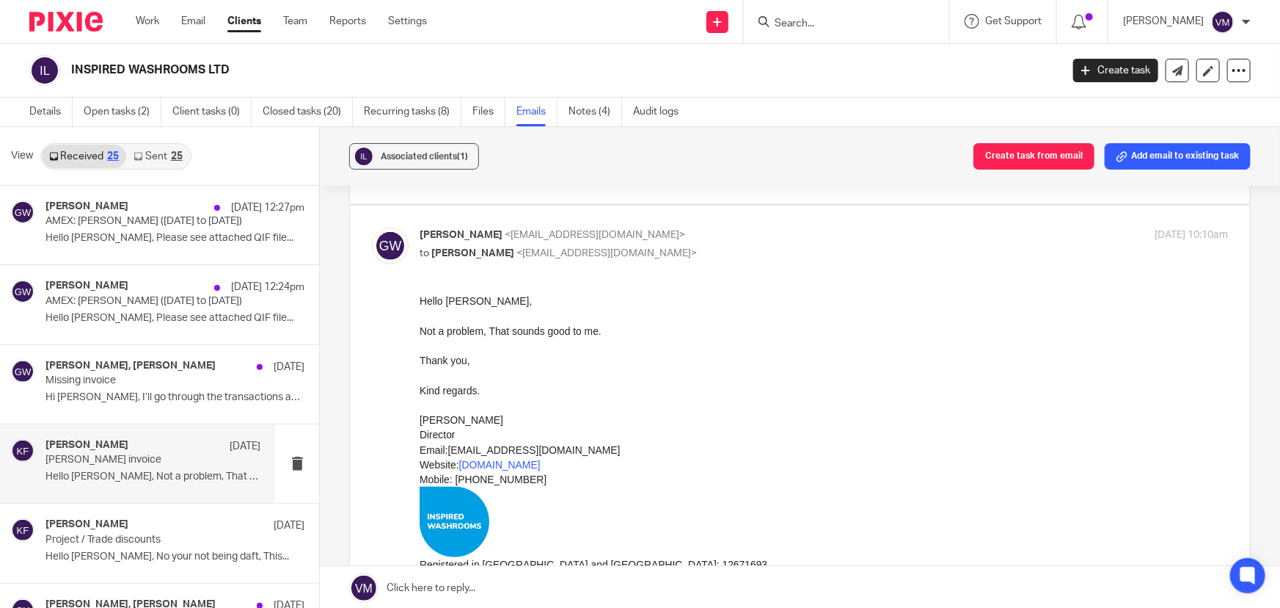
click at [150, 156] on link "Sent 25" at bounding box center [157, 156] width 63 height 23
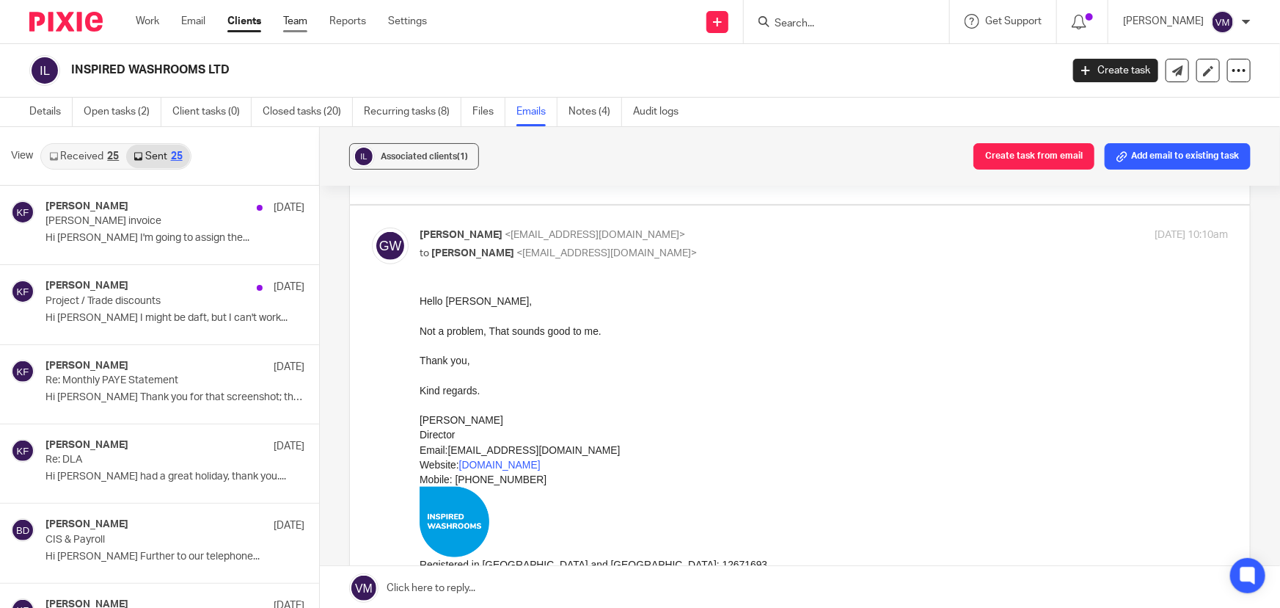
click at [301, 21] on link "Team" at bounding box center [295, 21] width 24 height 15
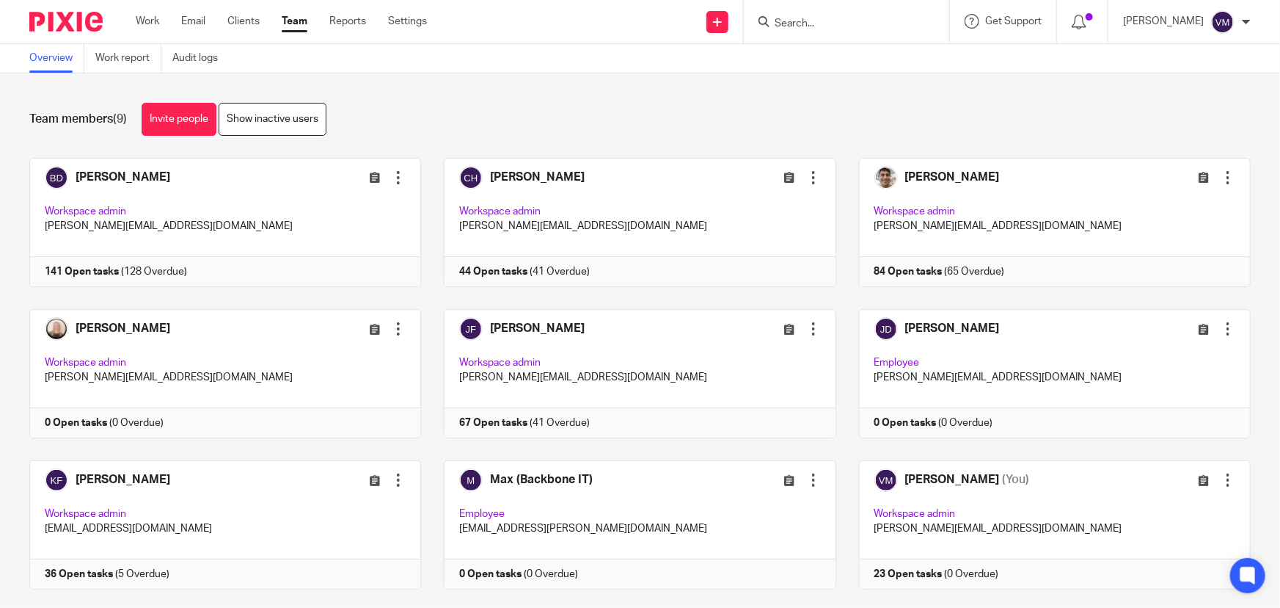
click at [823, 23] on input "Search" at bounding box center [839, 24] width 132 height 13
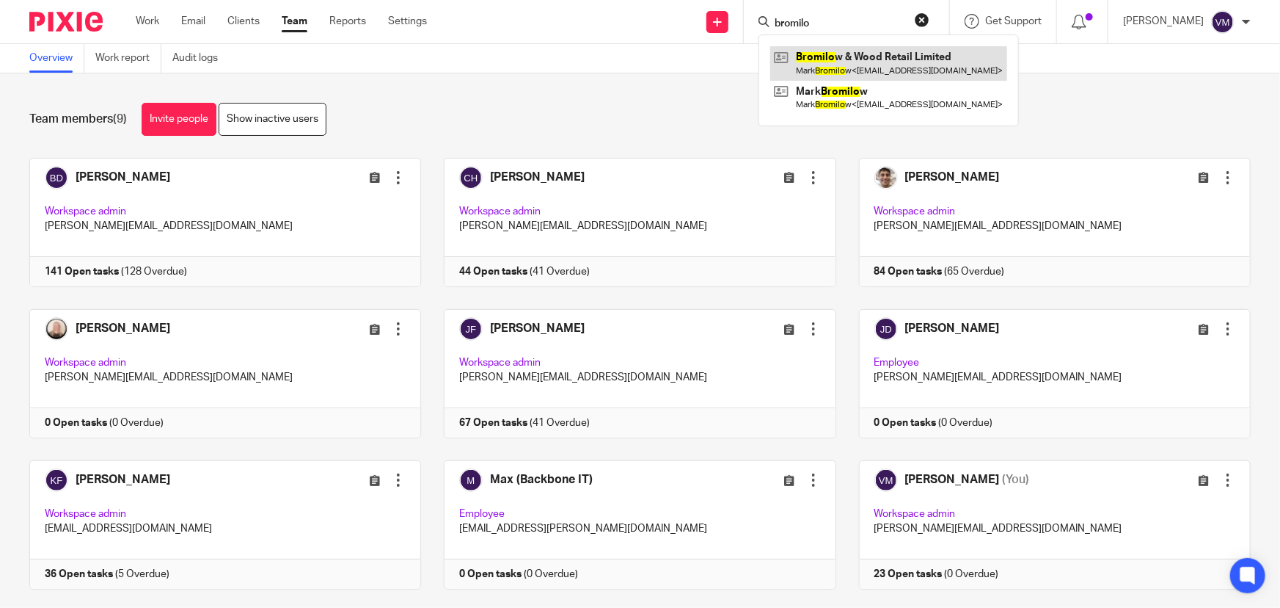
type input "bromilo"
click at [848, 66] on link at bounding box center [888, 63] width 237 height 34
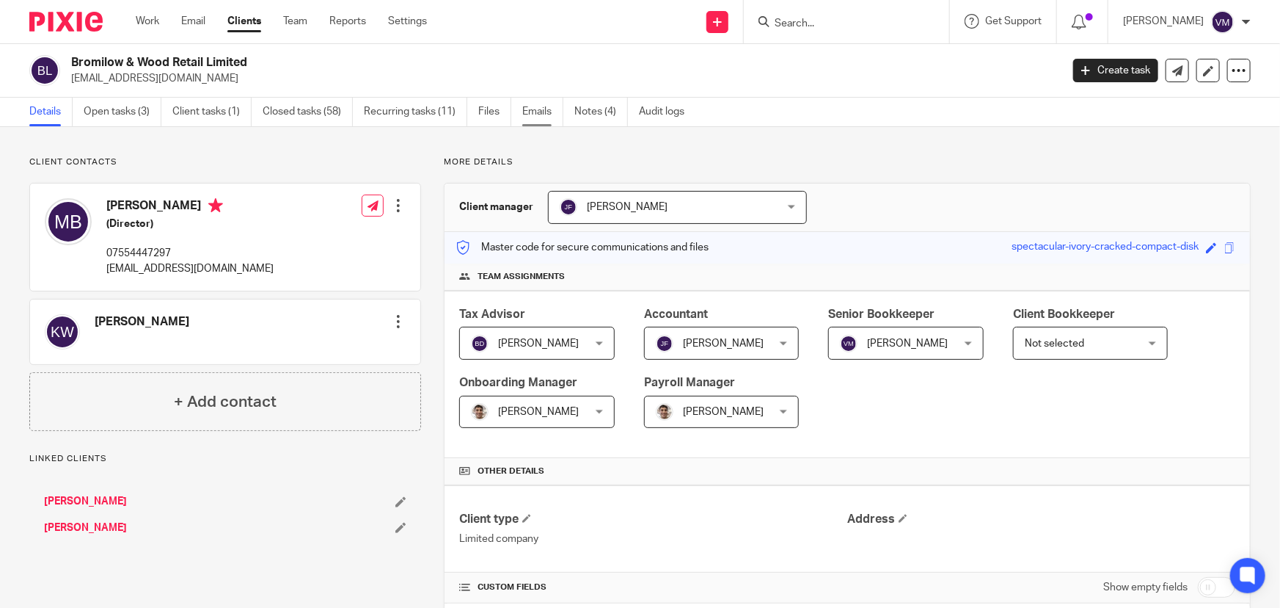
click at [536, 105] on link "Emails" at bounding box center [542, 112] width 41 height 29
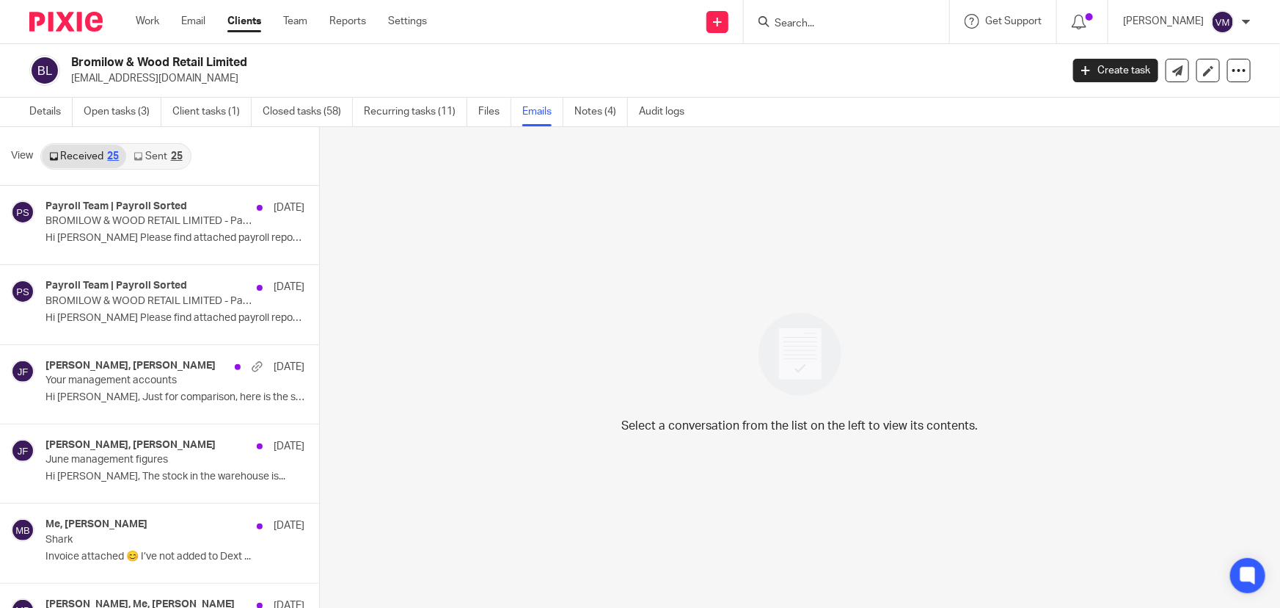
click at [141, 154] on icon at bounding box center [138, 156] width 9 height 9
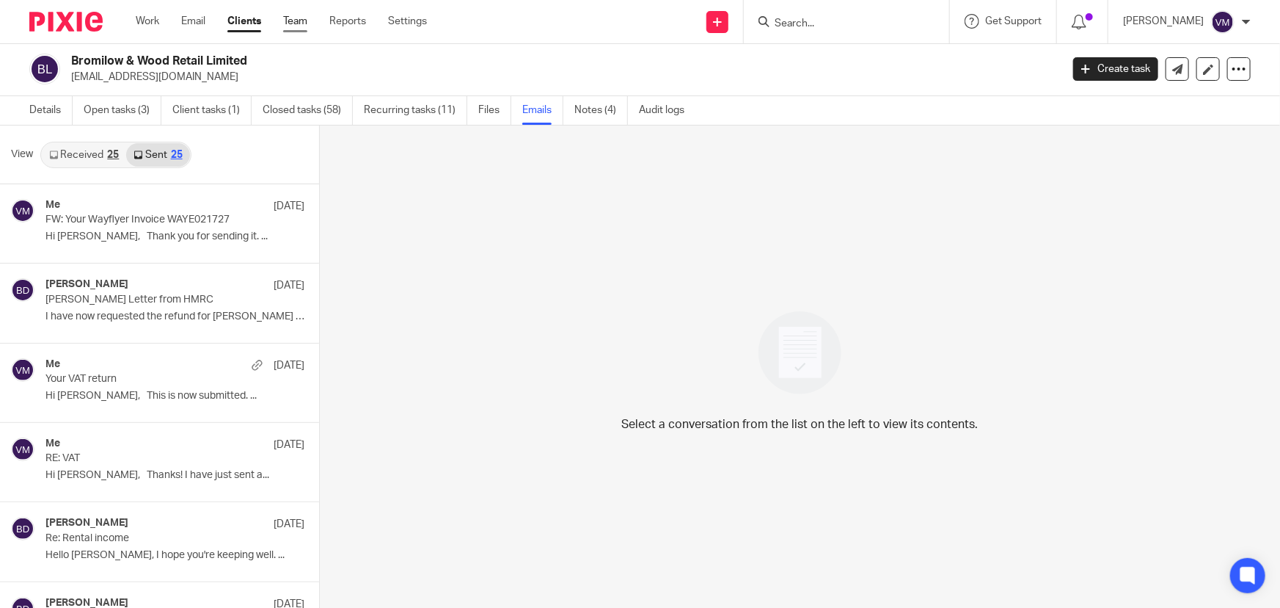
click at [294, 21] on link "Team" at bounding box center [295, 21] width 24 height 15
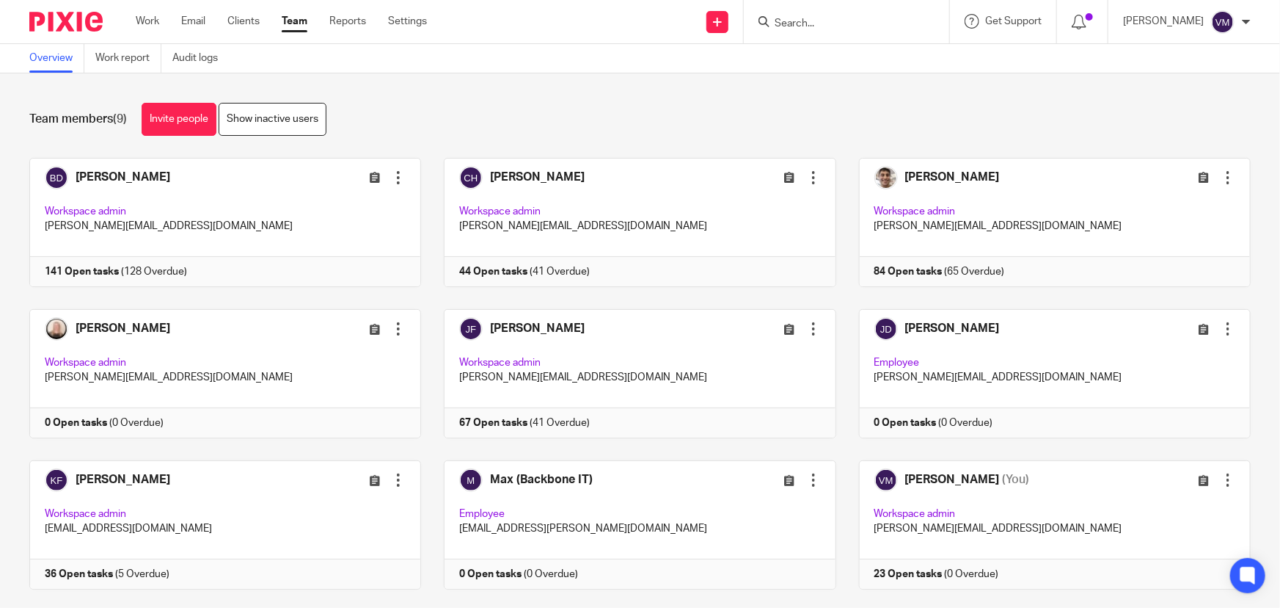
click at [839, 23] on input "Search" at bounding box center [839, 24] width 132 height 13
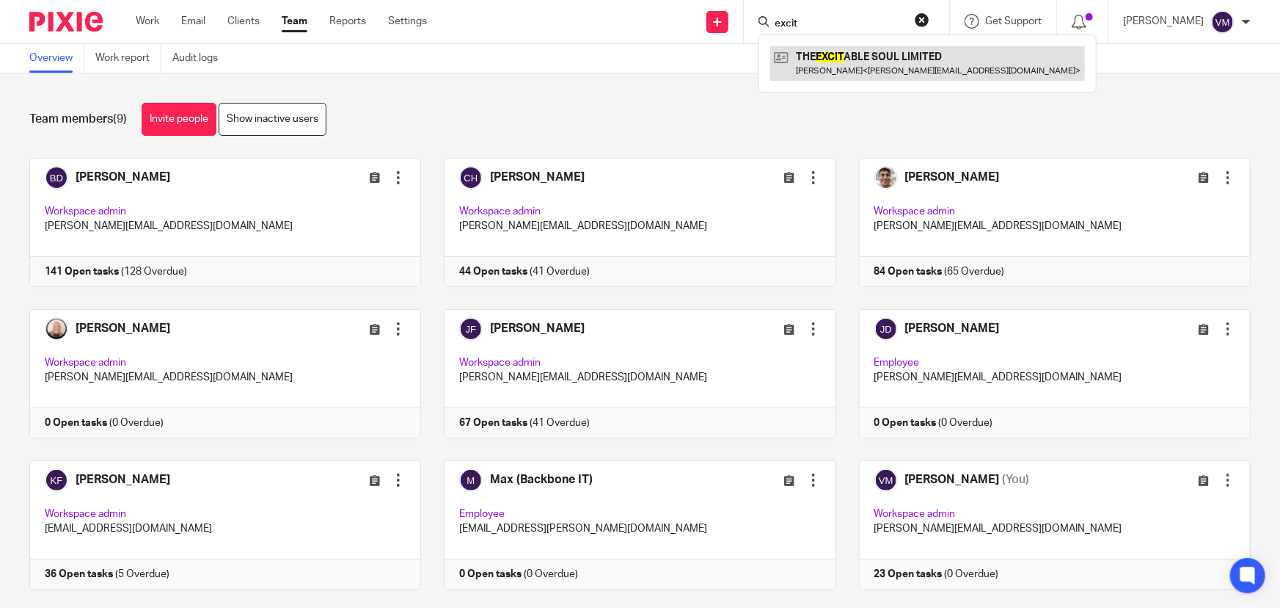
type input "excit"
click at [871, 77] on link at bounding box center [927, 63] width 315 height 34
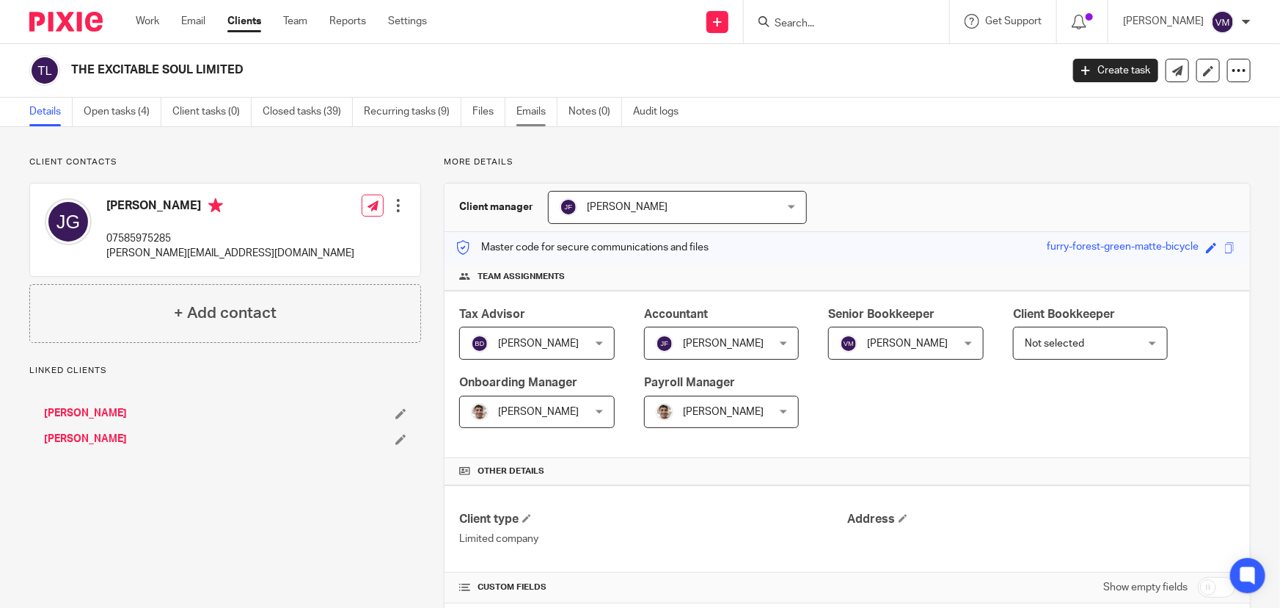
click at [536, 106] on link "Emails" at bounding box center [537, 112] width 41 height 29
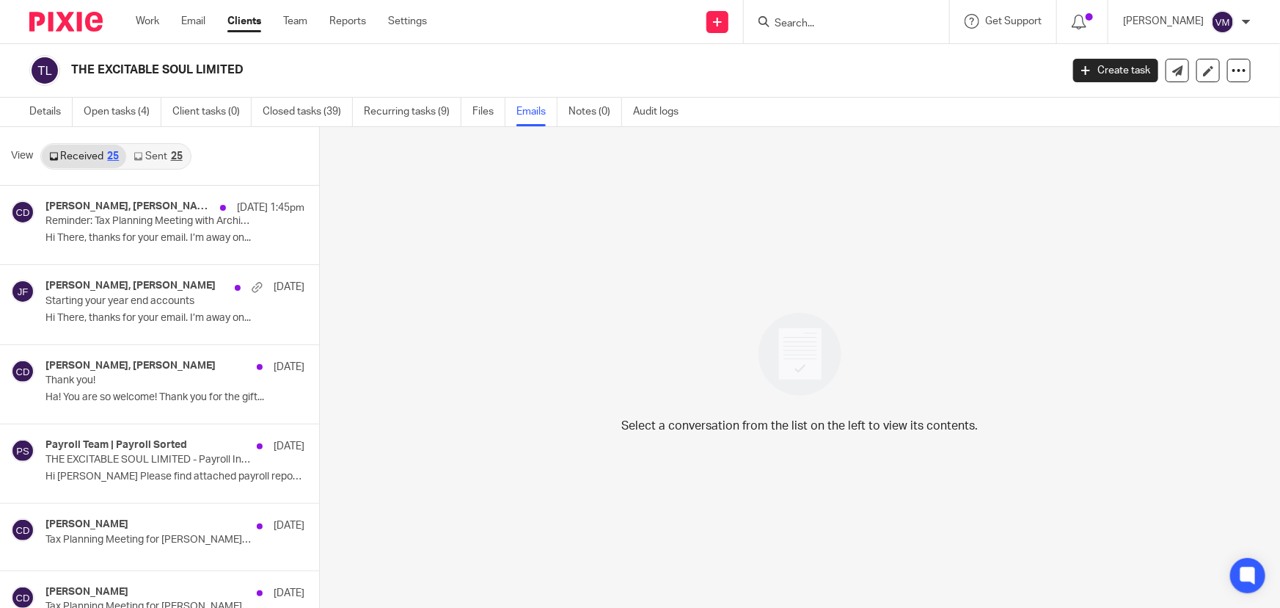
click at [147, 156] on link "Sent 25" at bounding box center [157, 156] width 63 height 23
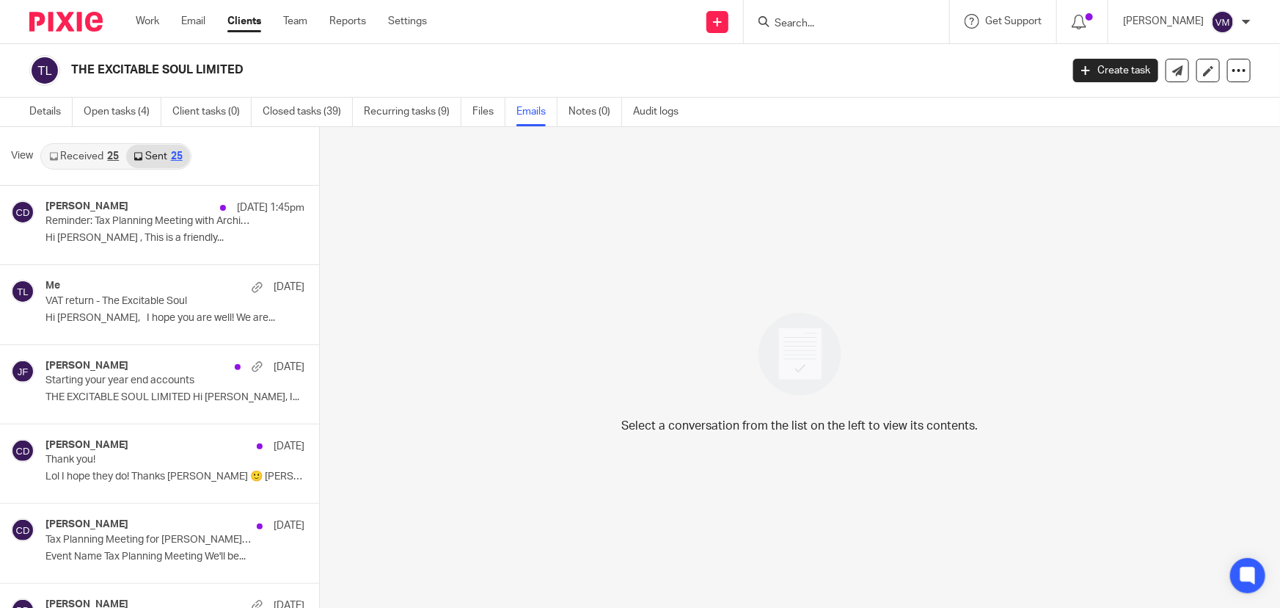
scroll to position [1, 0]
click at [853, 21] on input "Search" at bounding box center [839, 24] width 132 height 13
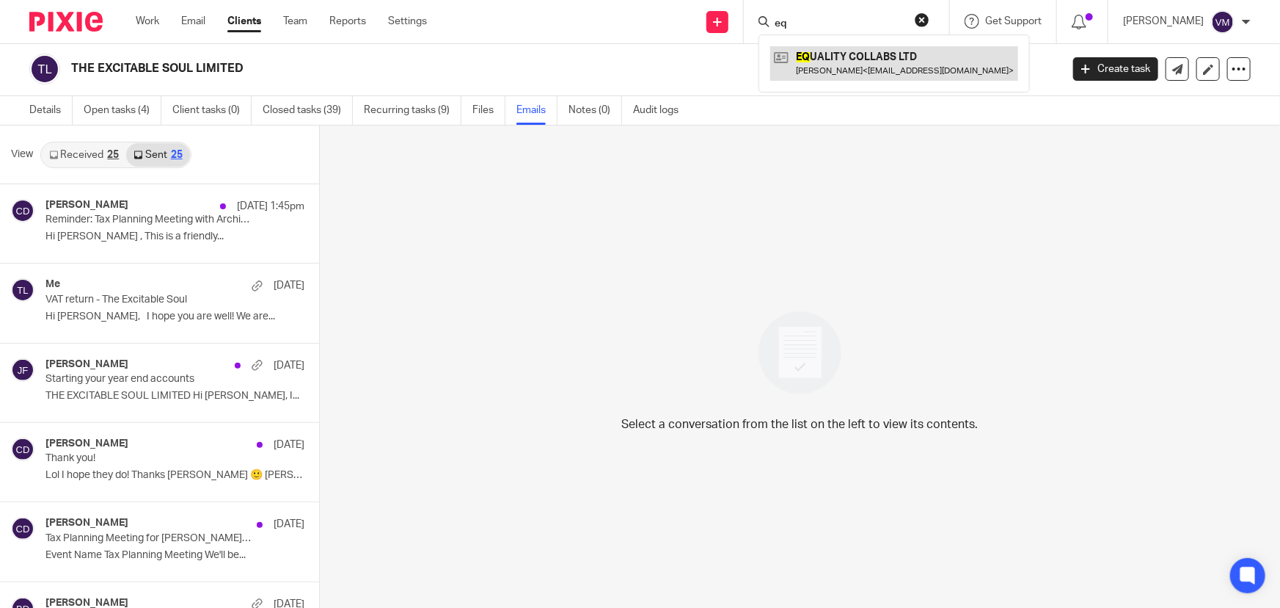
type input "eq"
click at [855, 59] on link at bounding box center [894, 63] width 248 height 34
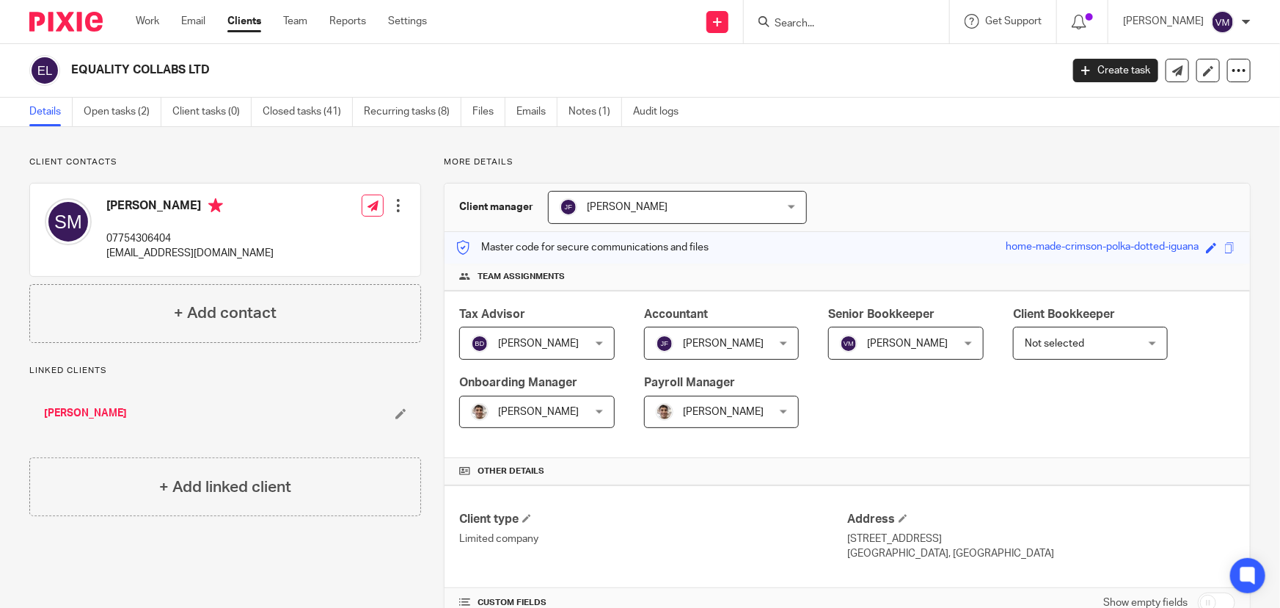
click at [809, 25] on input "Search" at bounding box center [839, 24] width 132 height 13
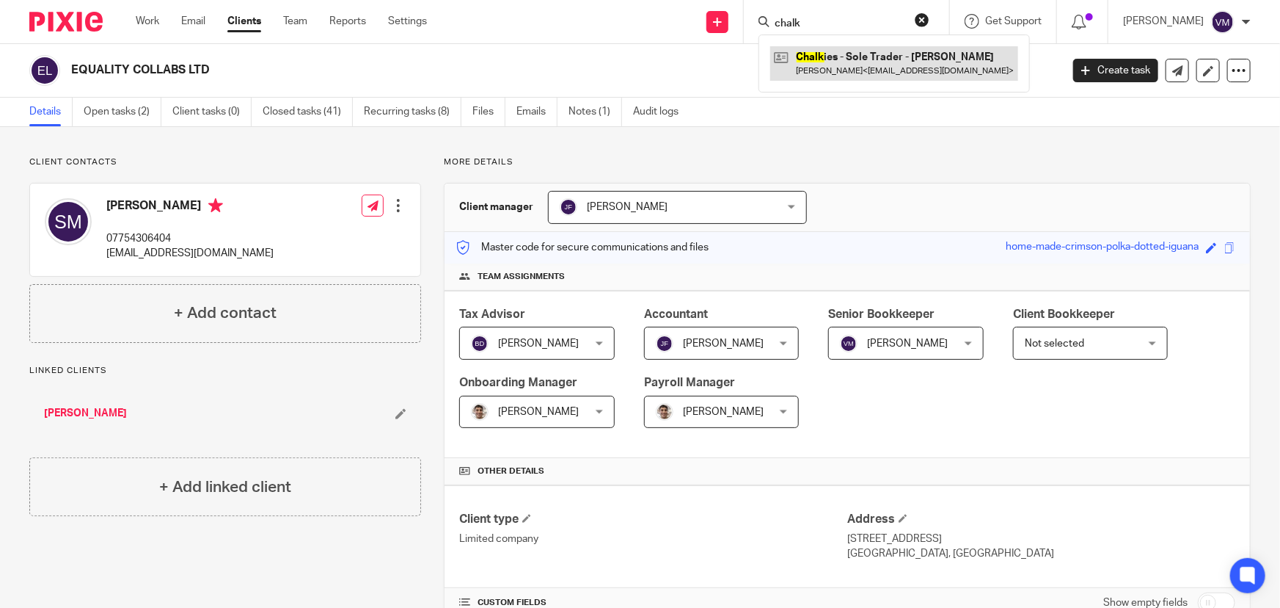
type input "chalk"
click at [817, 51] on link at bounding box center [894, 63] width 248 height 34
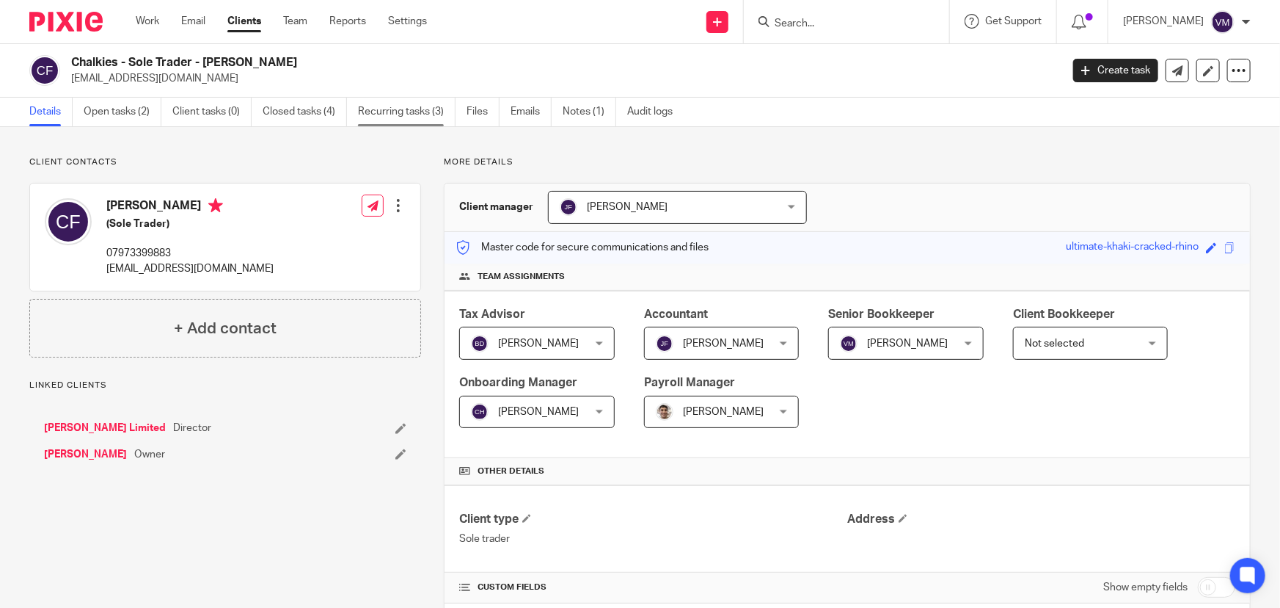
click at [423, 115] on link "Recurring tasks (3)" at bounding box center [407, 112] width 98 height 29
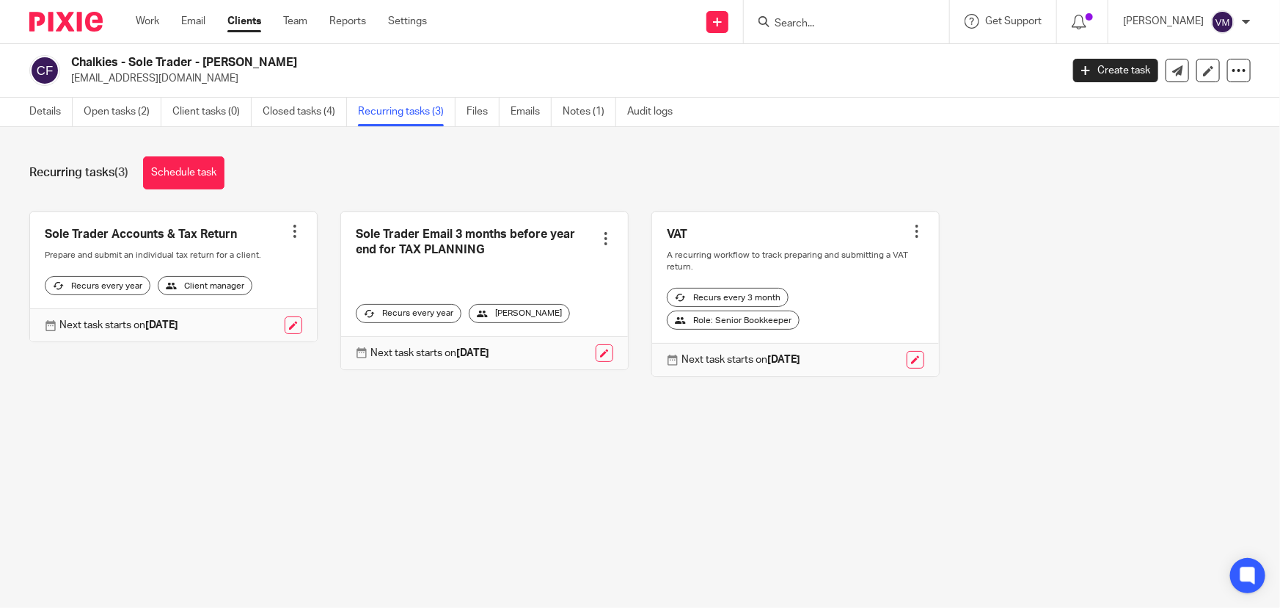
click at [821, 22] on input "Search" at bounding box center [839, 24] width 132 height 13
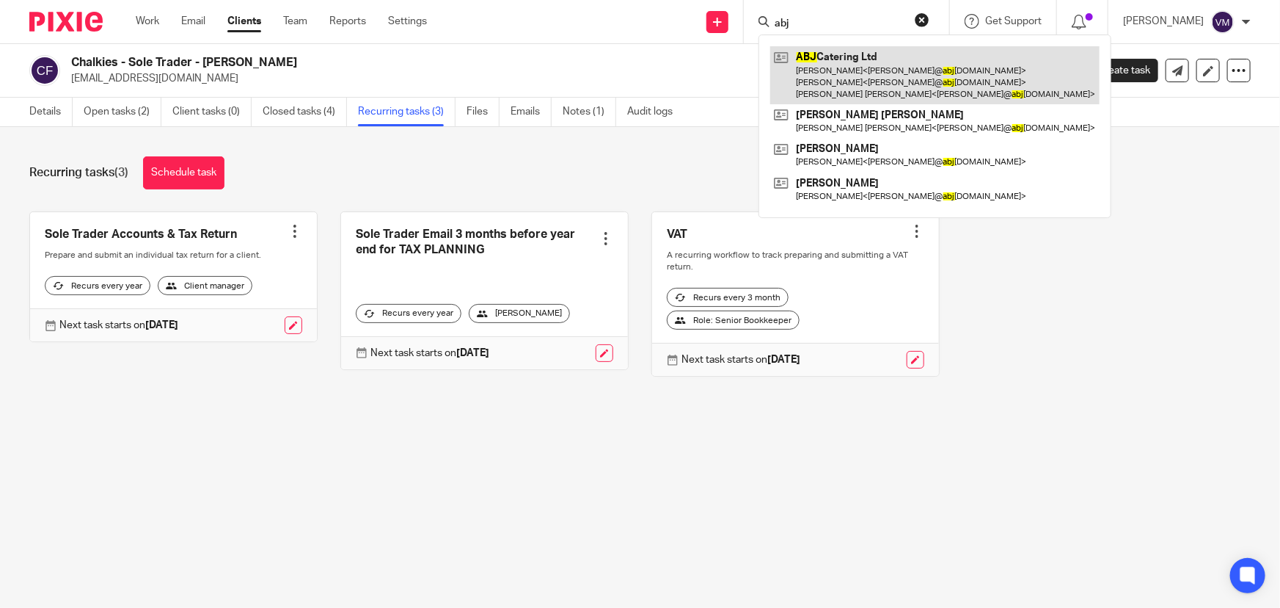
type input "abj"
click at [841, 54] on link at bounding box center [934, 75] width 329 height 58
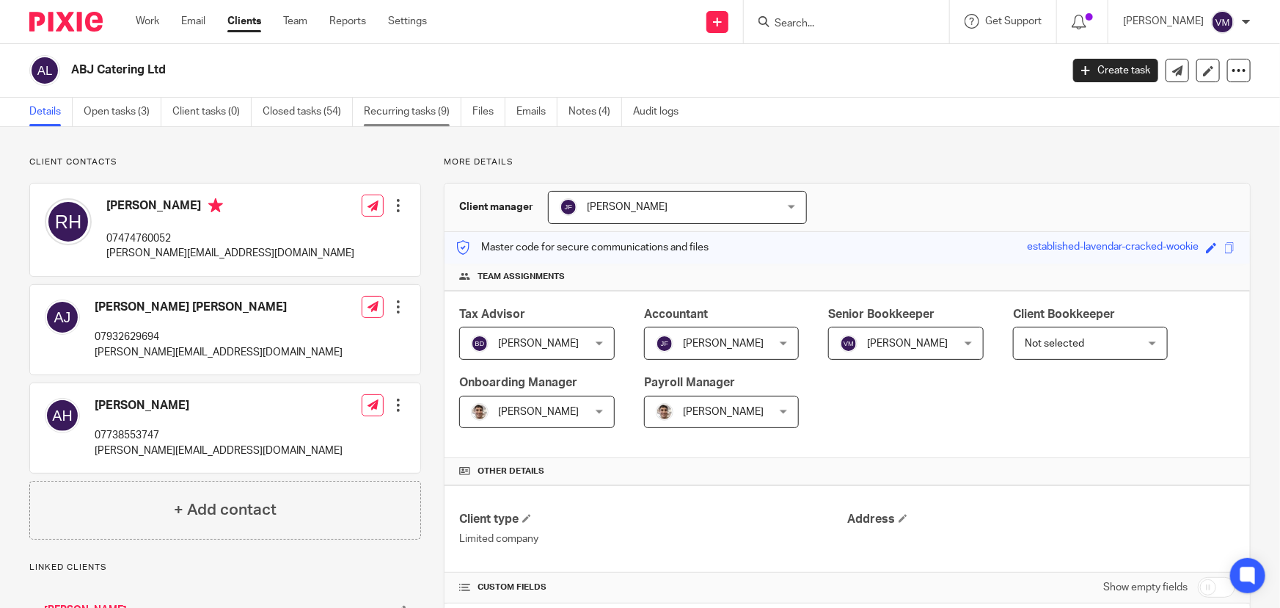
click at [415, 106] on link "Recurring tasks (9)" at bounding box center [413, 112] width 98 height 29
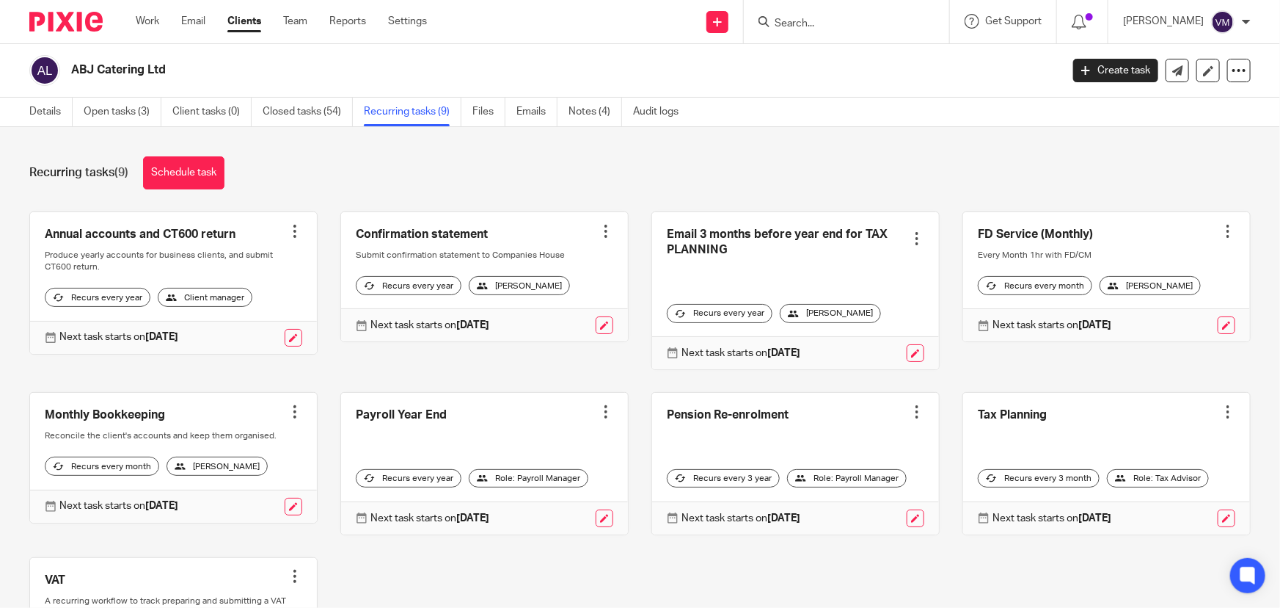
click at [804, 18] on form at bounding box center [851, 21] width 156 height 18
click at [808, 18] on input "Search" at bounding box center [839, 24] width 132 height 13
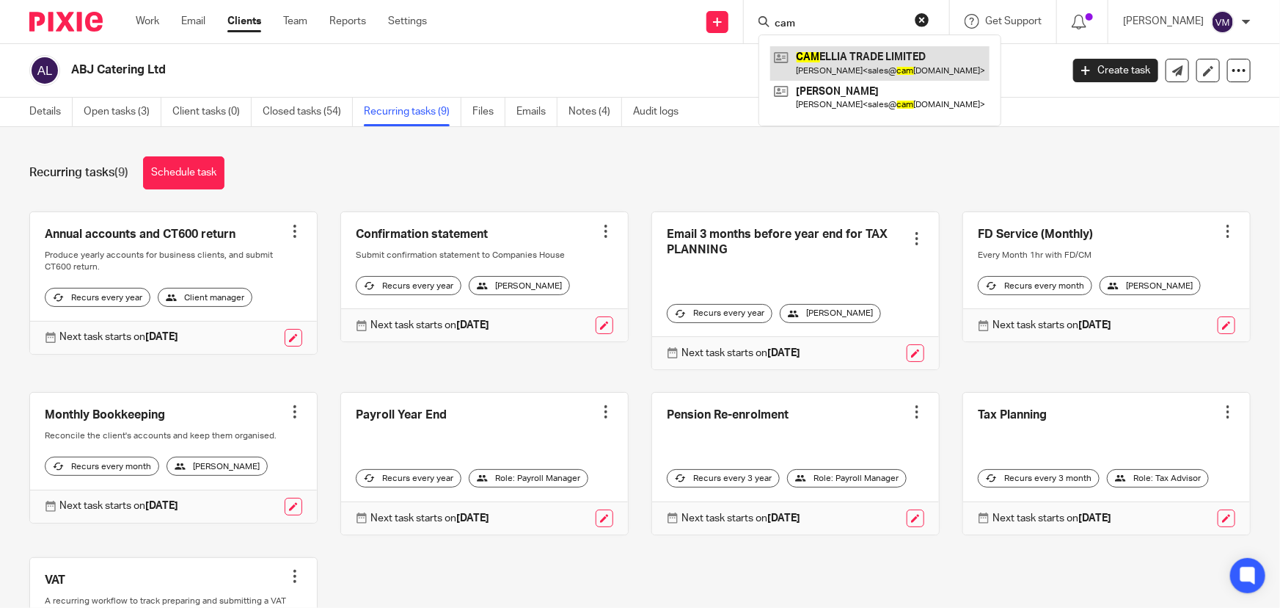
type input "cam"
click at [837, 54] on link at bounding box center [879, 63] width 219 height 34
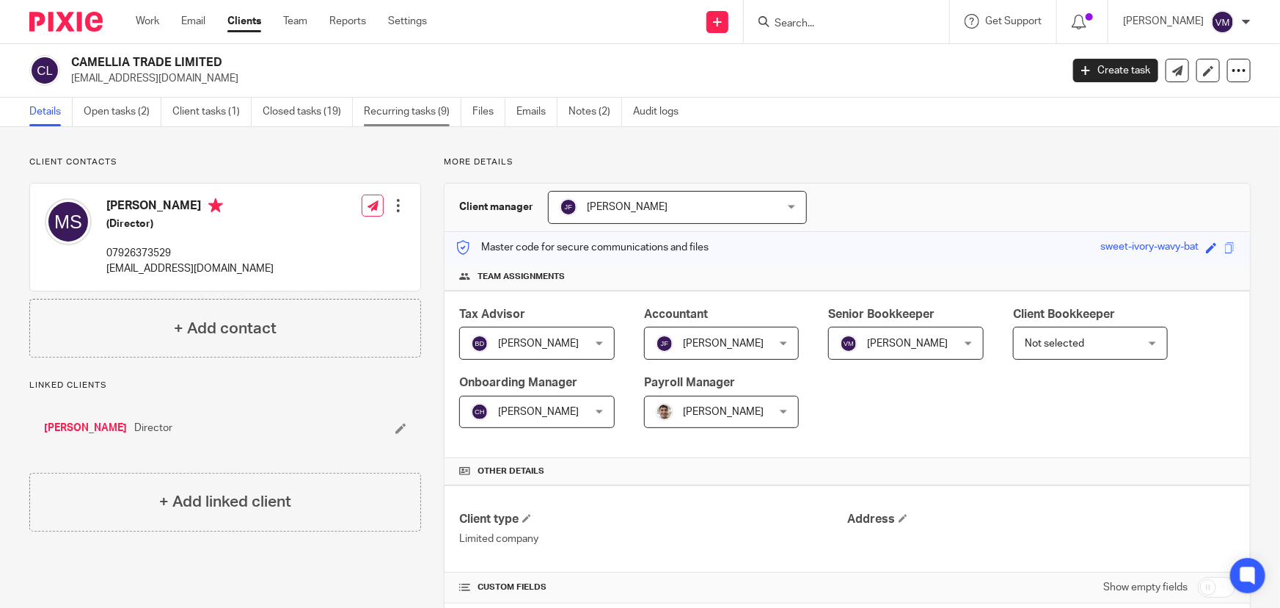
click at [423, 114] on link "Recurring tasks (9)" at bounding box center [413, 112] width 98 height 29
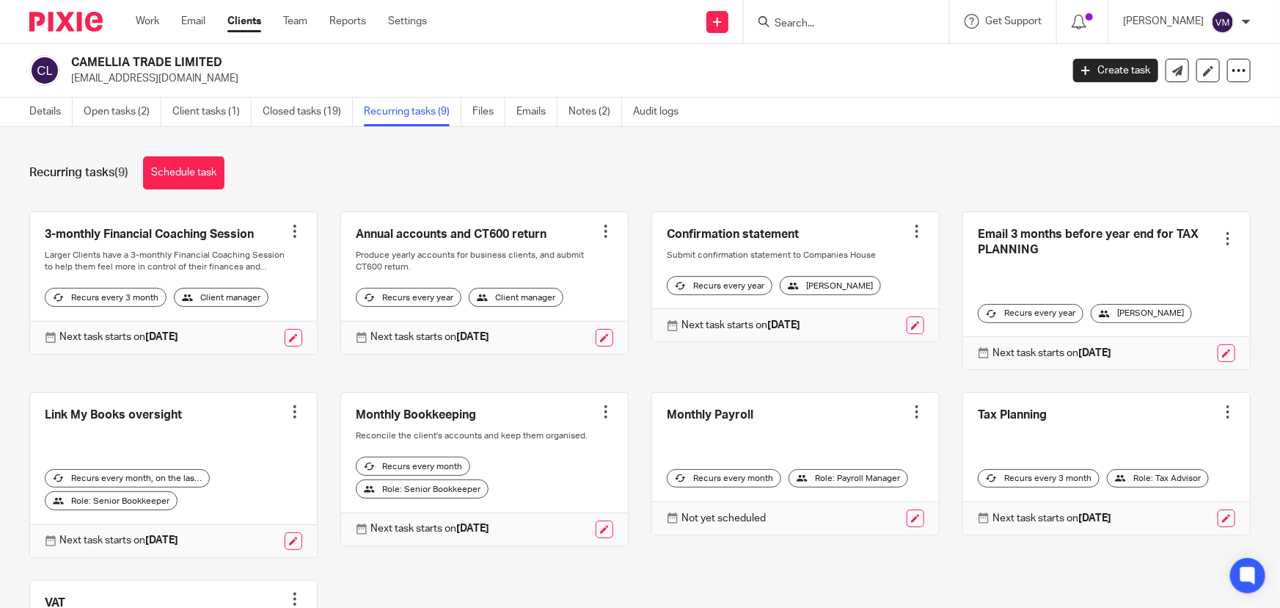
click at [810, 30] on form at bounding box center [851, 21] width 156 height 18
click at [810, 28] on input "Search" at bounding box center [839, 24] width 132 height 13
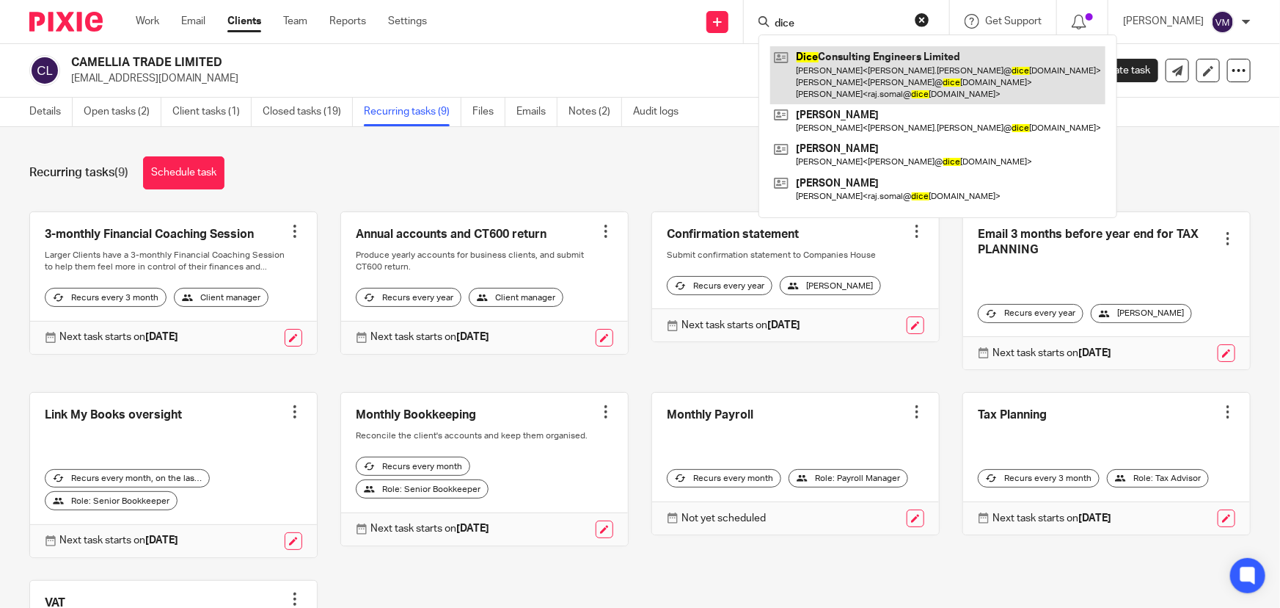
type input "dice"
click at [826, 68] on link at bounding box center [937, 75] width 335 height 58
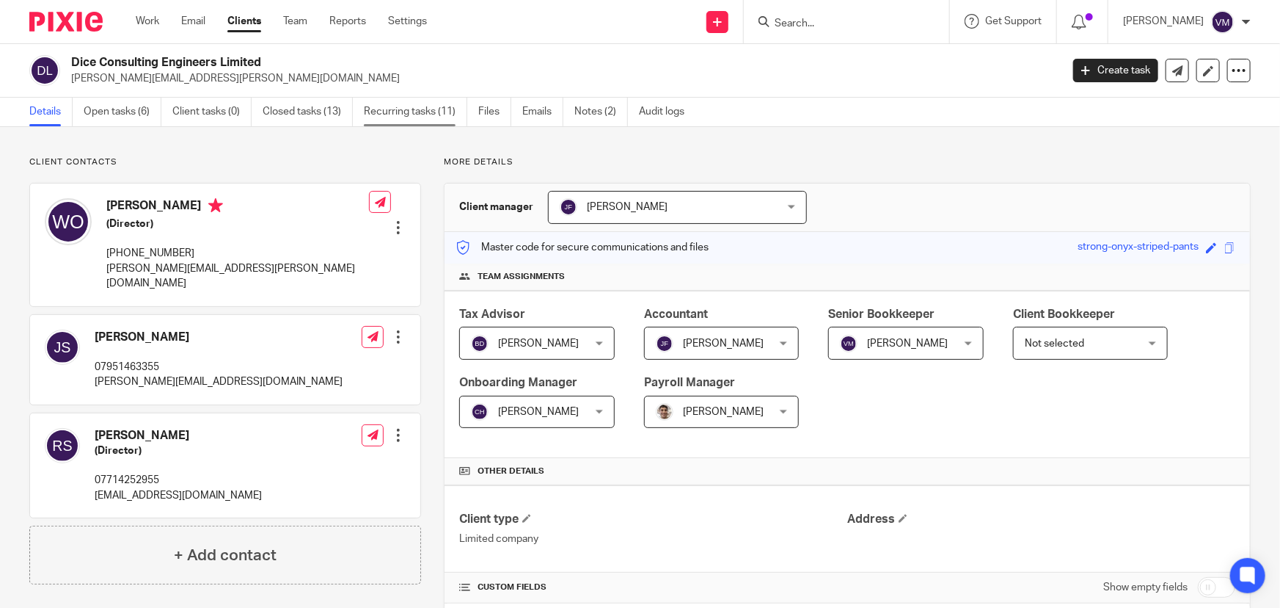
click at [435, 106] on link "Recurring tasks (11)" at bounding box center [415, 112] width 103 height 29
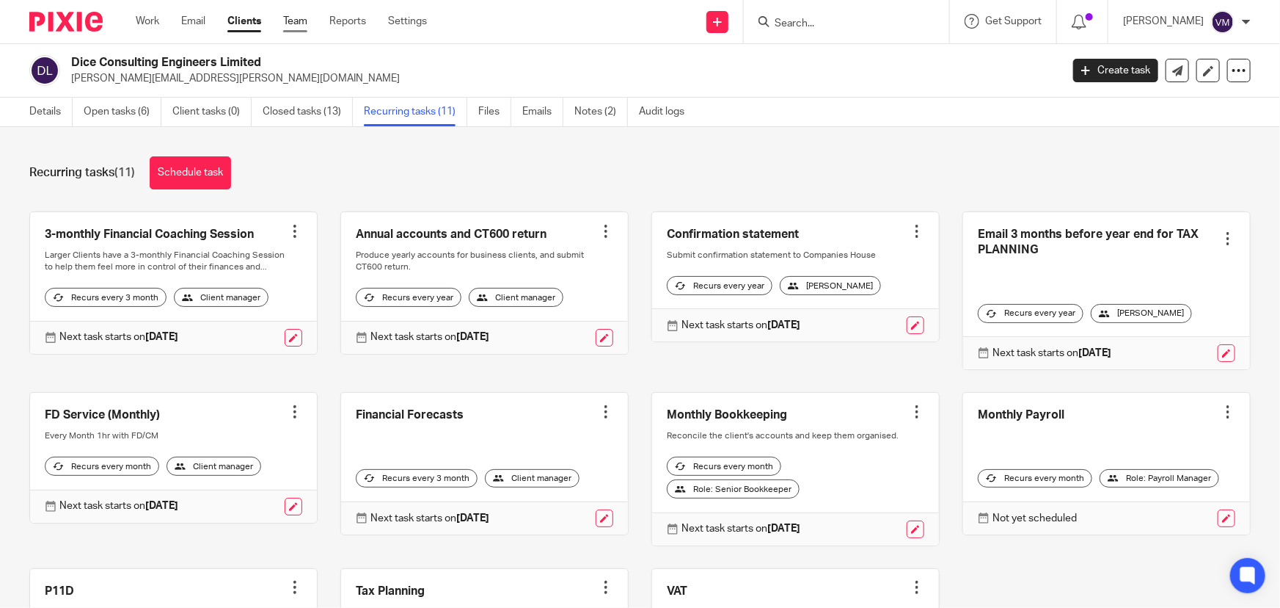
click at [298, 21] on link "Team" at bounding box center [295, 21] width 24 height 15
